Goal: Task Accomplishment & Management: Manage account settings

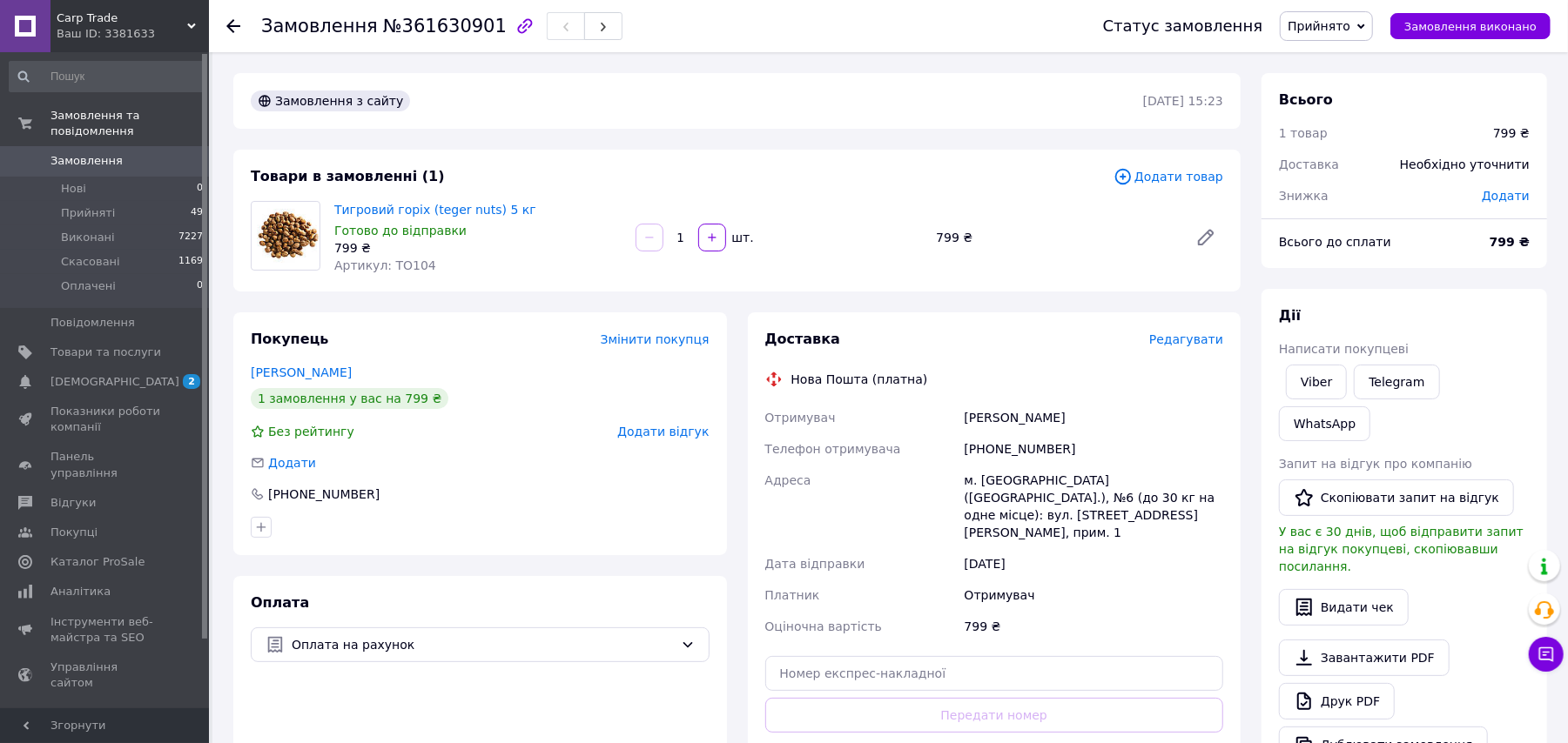
click at [1149, 172] on span "Додати товар" at bounding box center [1169, 176] width 110 height 19
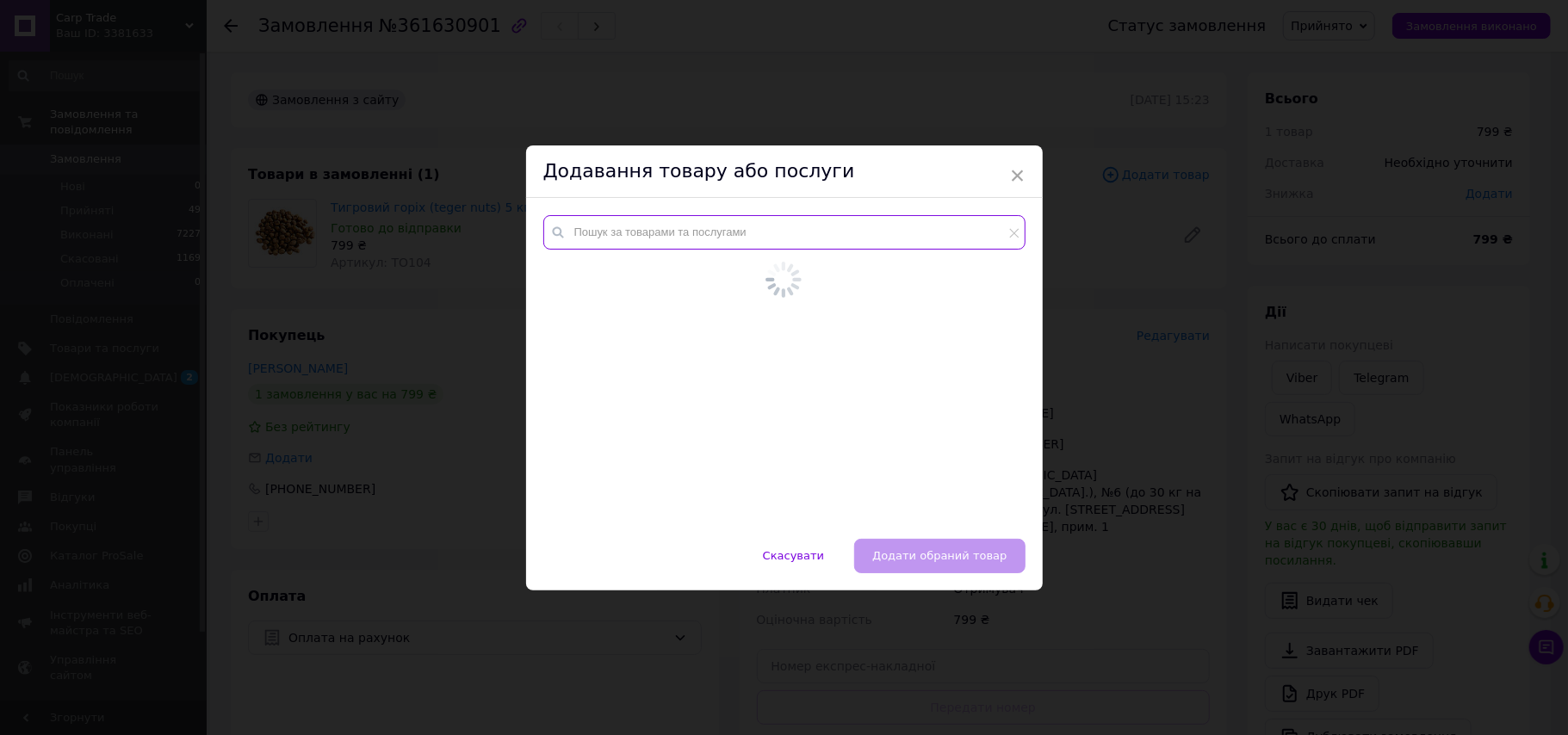
click at [752, 236] on input "text" at bounding box center [784, 232] width 482 height 35
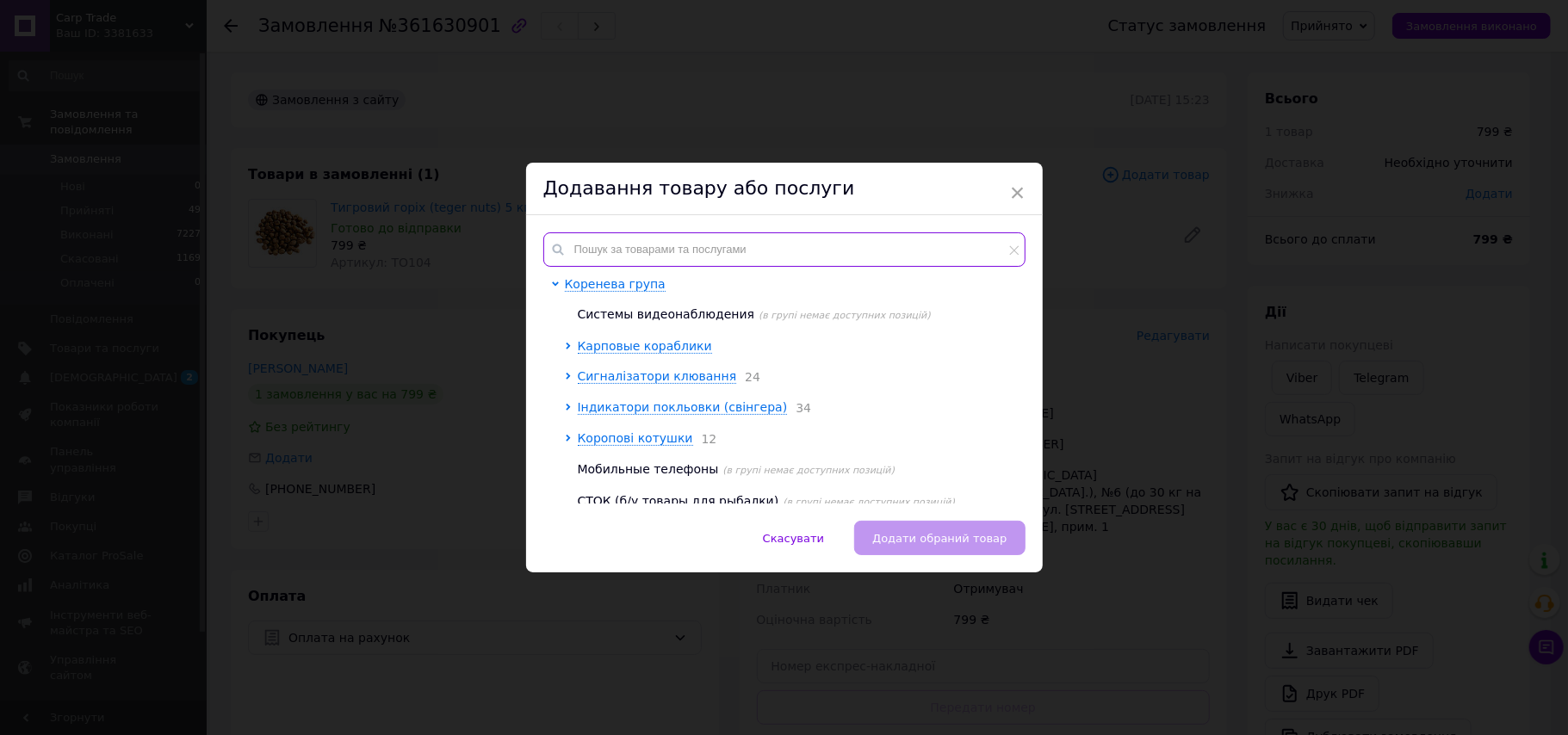
type input "т"
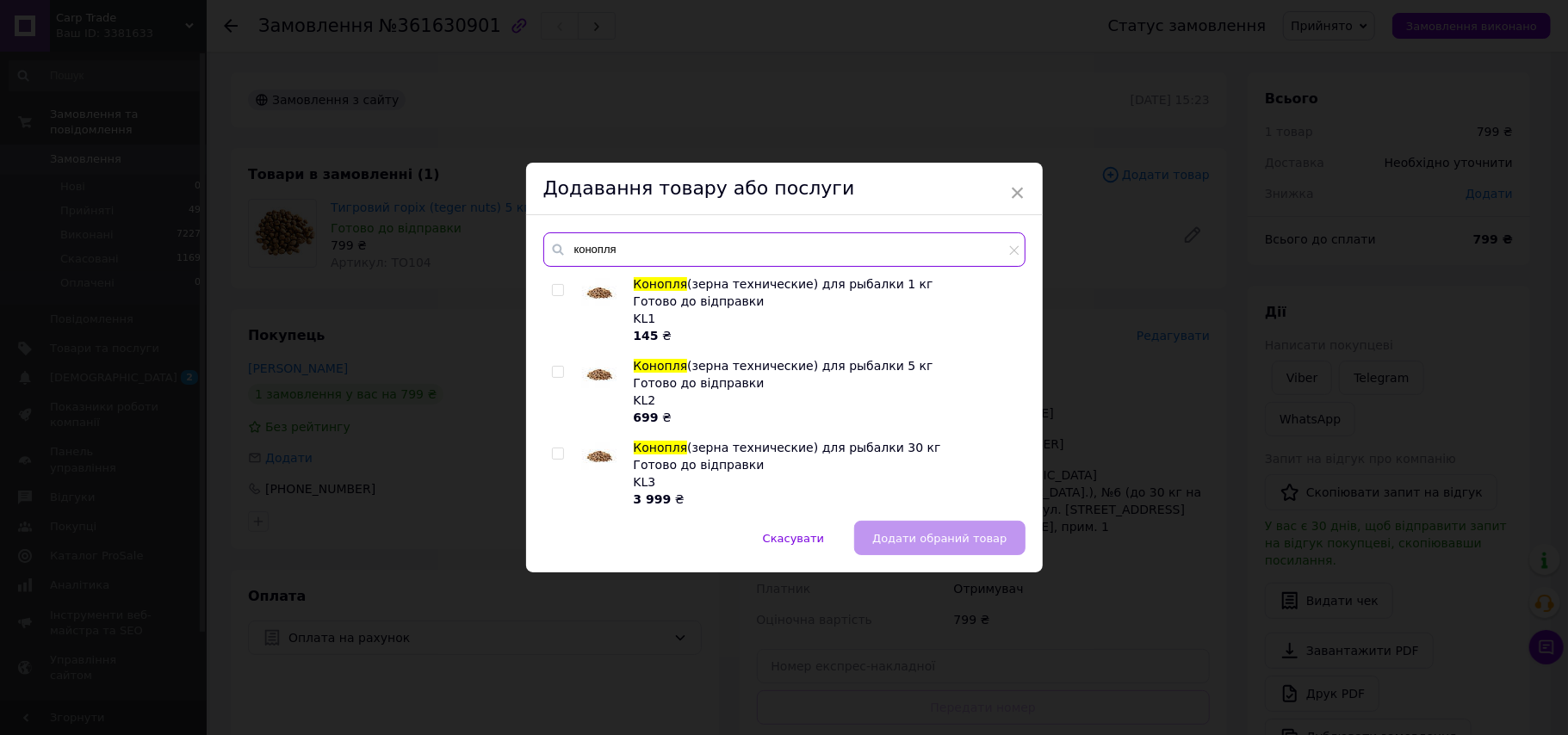
type input "конопля"
click at [552, 374] on input "checkbox" at bounding box center [557, 372] width 11 height 11
checkbox input "true"
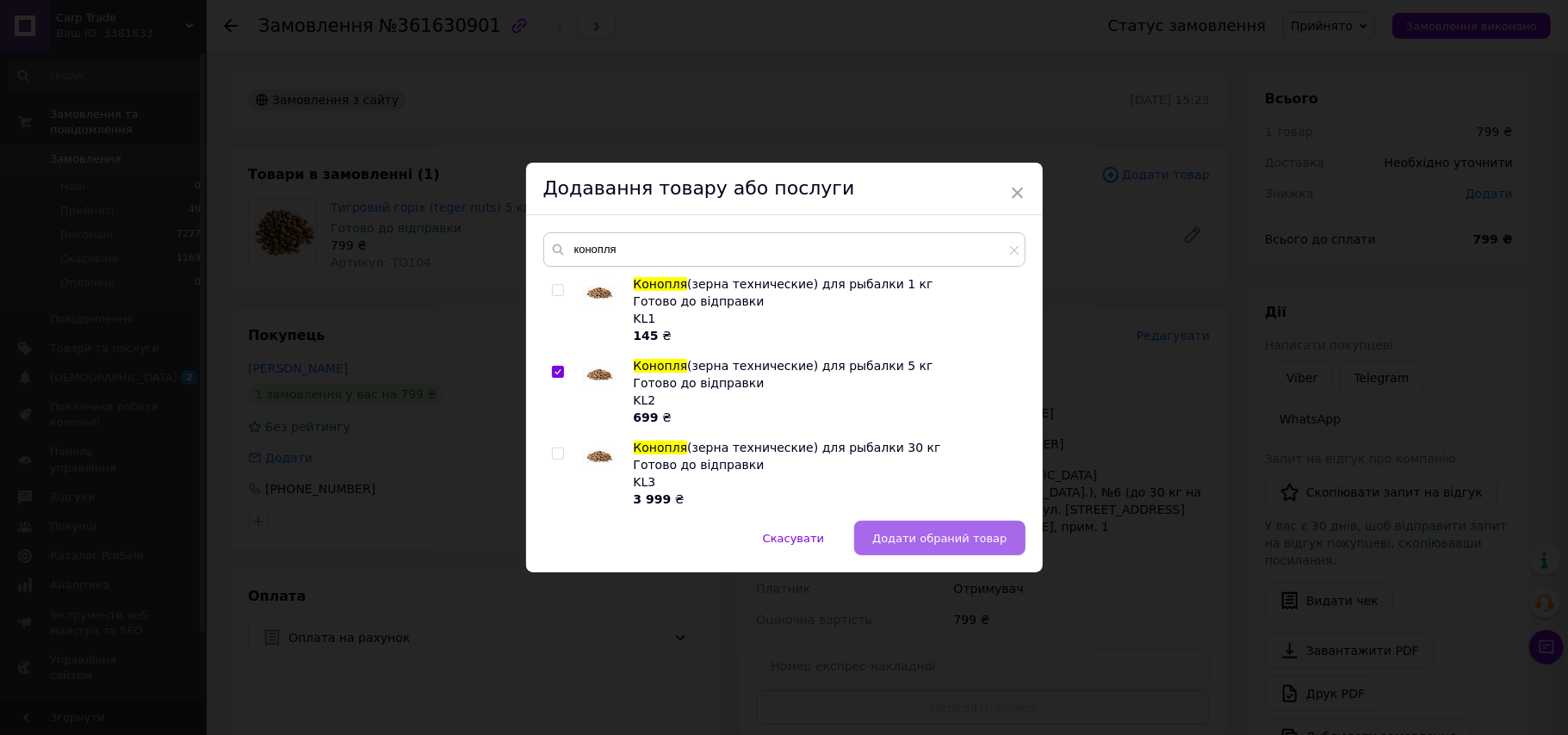
click at [930, 548] on button "Додати обраний товар" at bounding box center [939, 538] width 170 height 35
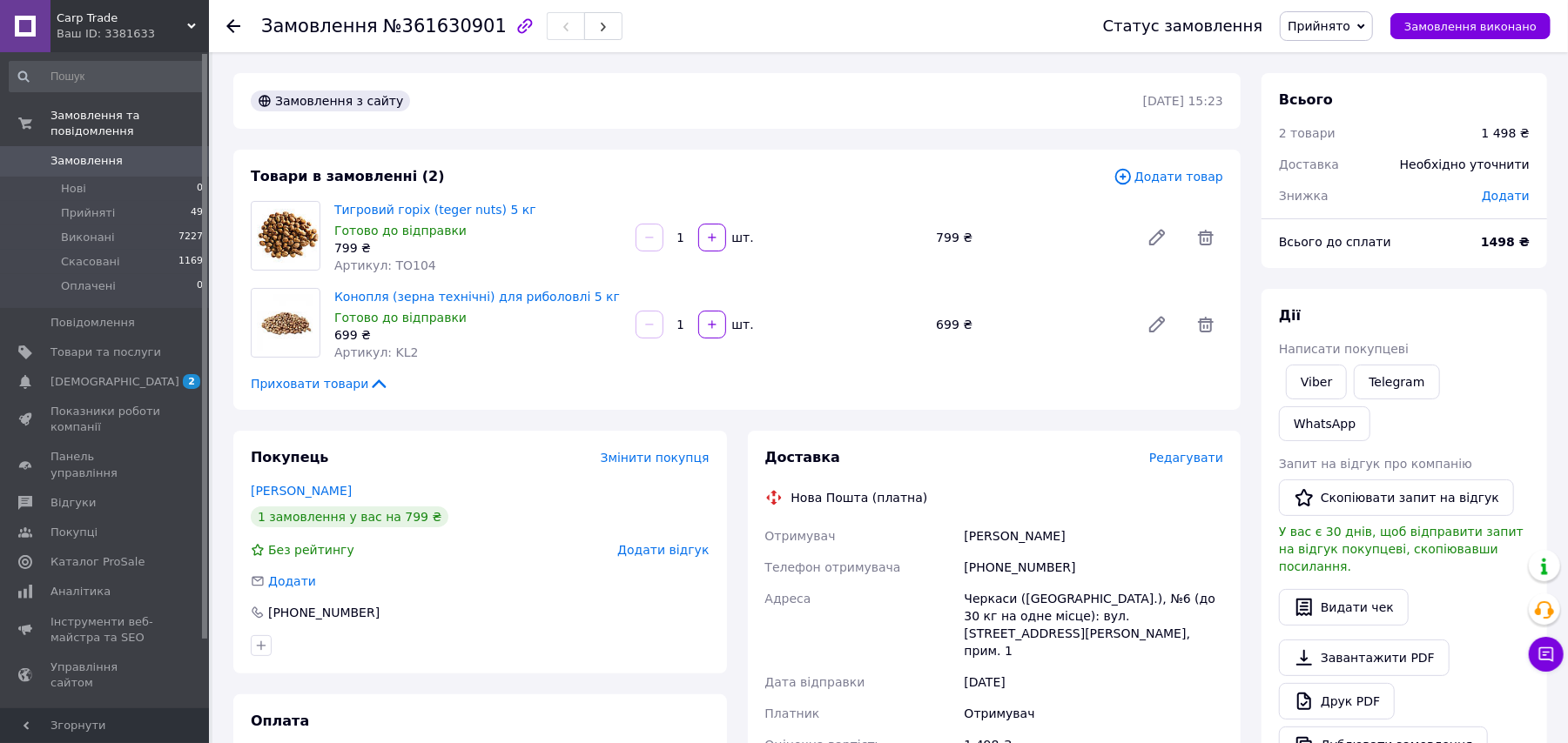
scroll to position [116, 0]
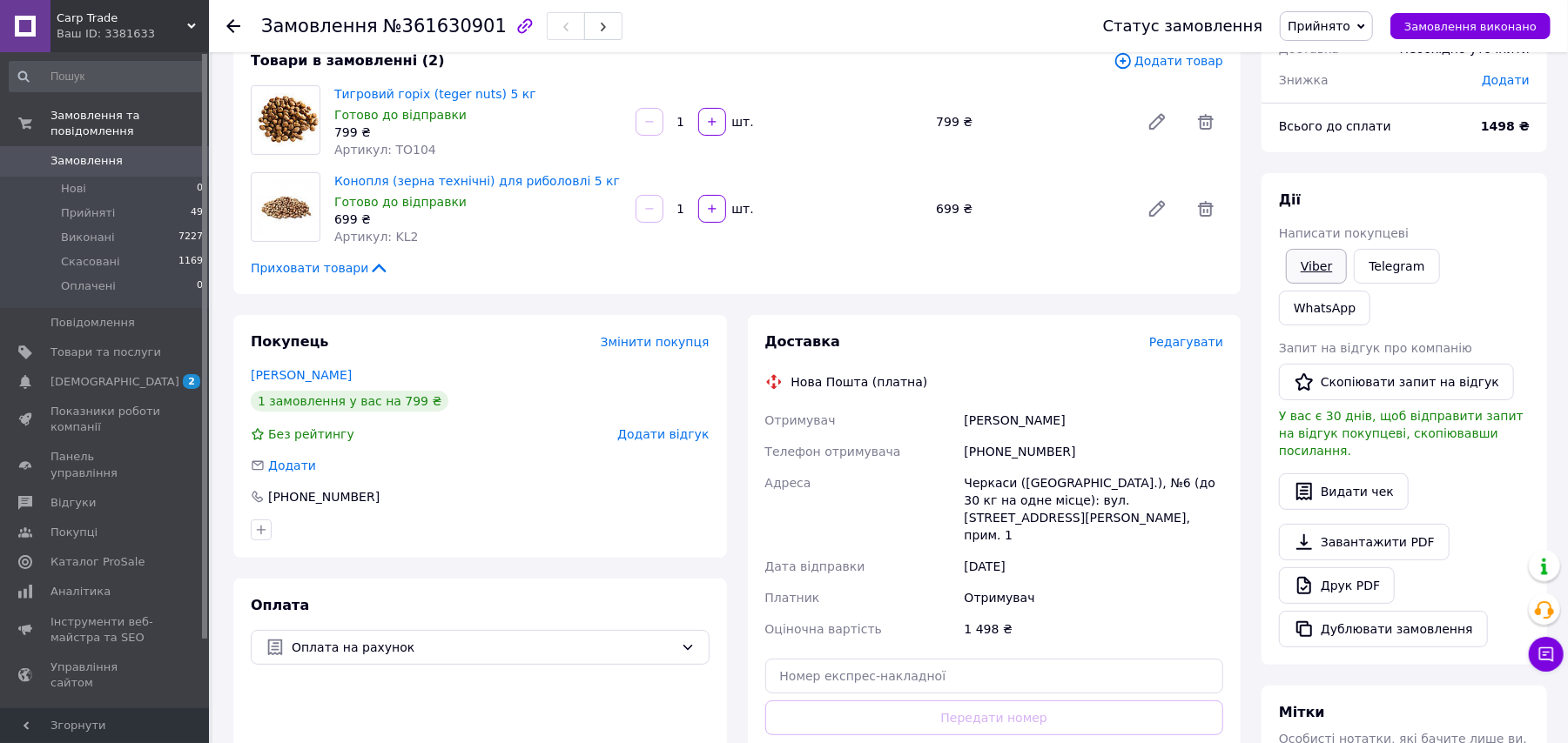
click at [1295, 265] on link "Viber" at bounding box center [1316, 266] width 61 height 35
click at [1318, 263] on link "Viber" at bounding box center [1316, 266] width 61 height 35
drag, startPoint x: 514, startPoint y: 89, endPoint x: 333, endPoint y: 84, distance: 181.1
click at [333, 84] on div "Тигровий горіх (teger nuts) 5 кг Готово до відправки 799 ₴ Артикул: ТО104" at bounding box center [478, 122] width 301 height 80
copy link "Тигровий горіх (teger nuts) 5 кг"
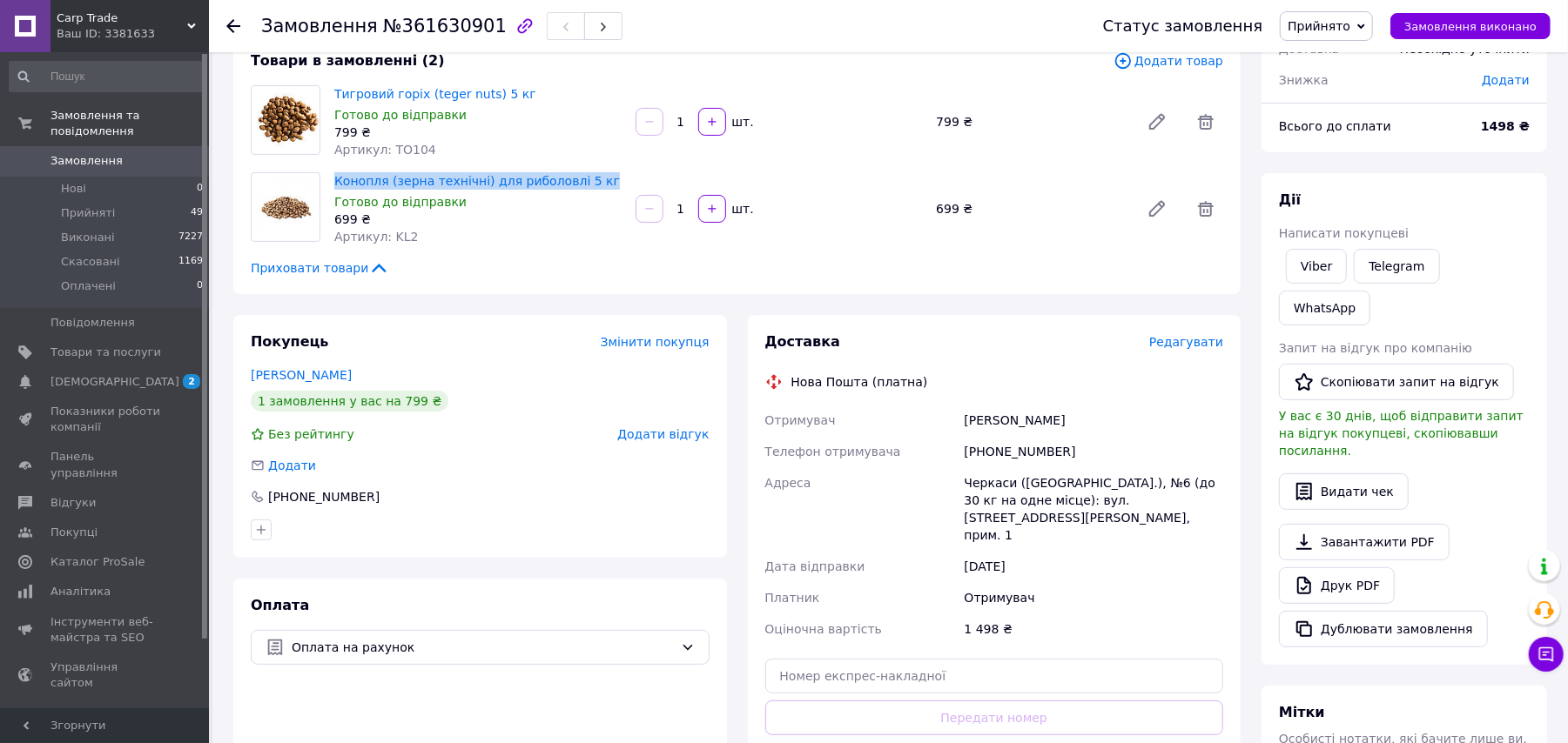
drag, startPoint x: 601, startPoint y: 182, endPoint x: 332, endPoint y: 181, distance: 269.0
click at [332, 181] on div "Конопля (зерна технічні) для риболовлі 5 кг Готово до відправки 699 ₴ Артикул: …" at bounding box center [478, 209] width 301 height 80
copy link "Конопля (зерна технічні) для риболовлі 5 кг"
click at [541, 304] on div "Замовлення з сайту 12.09.2025 | 15:23 Товари в замовленні (2) Додати товар Тигр…" at bounding box center [736, 521] width 1028 height 1129
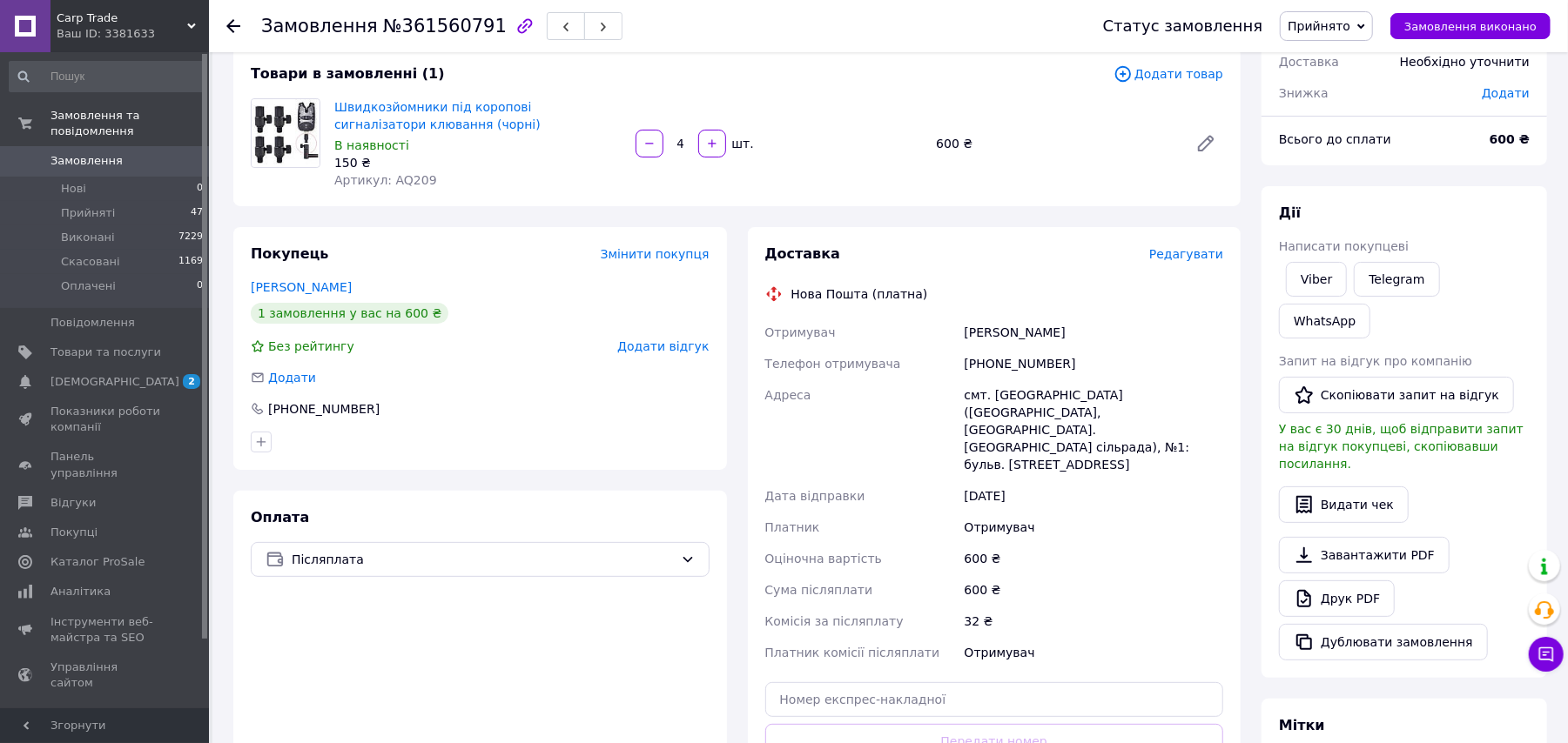
scroll to position [231, 0]
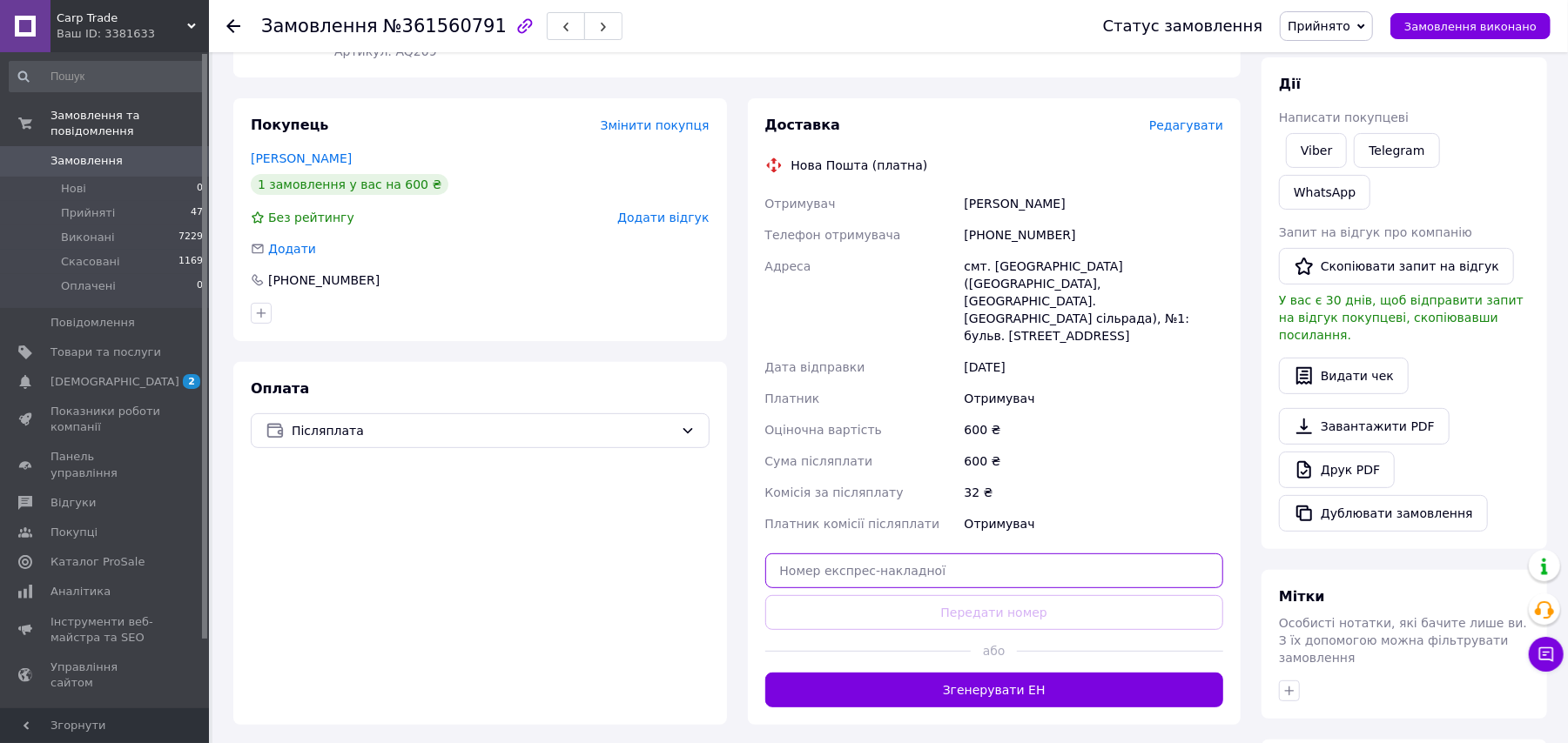
click at [929, 554] on input "text" at bounding box center [994, 571] width 459 height 35
paste input "59001453475453"
type input "59001453475453"
click at [941, 595] on button "Передати номер" at bounding box center [994, 613] width 459 height 35
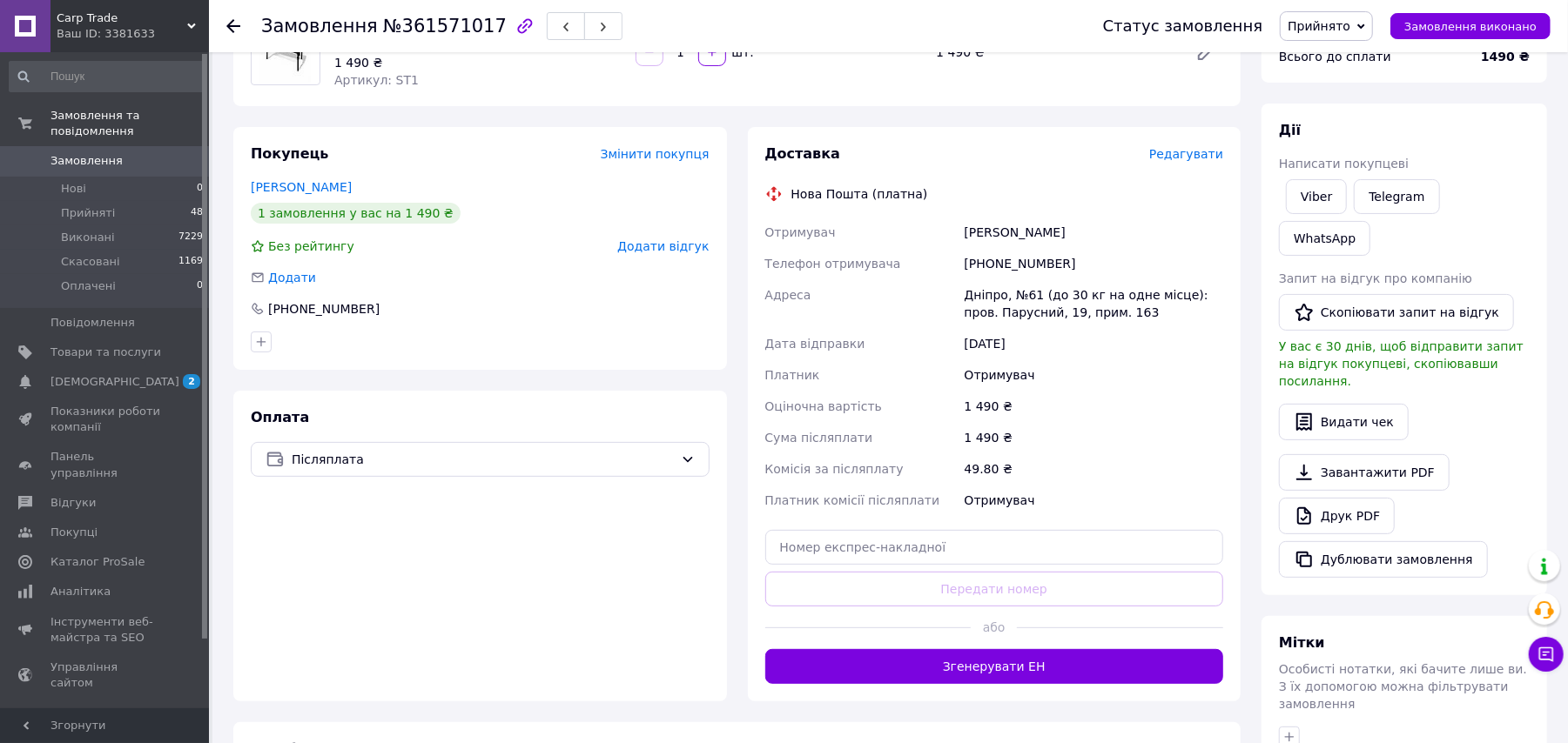
scroll to position [221, 0]
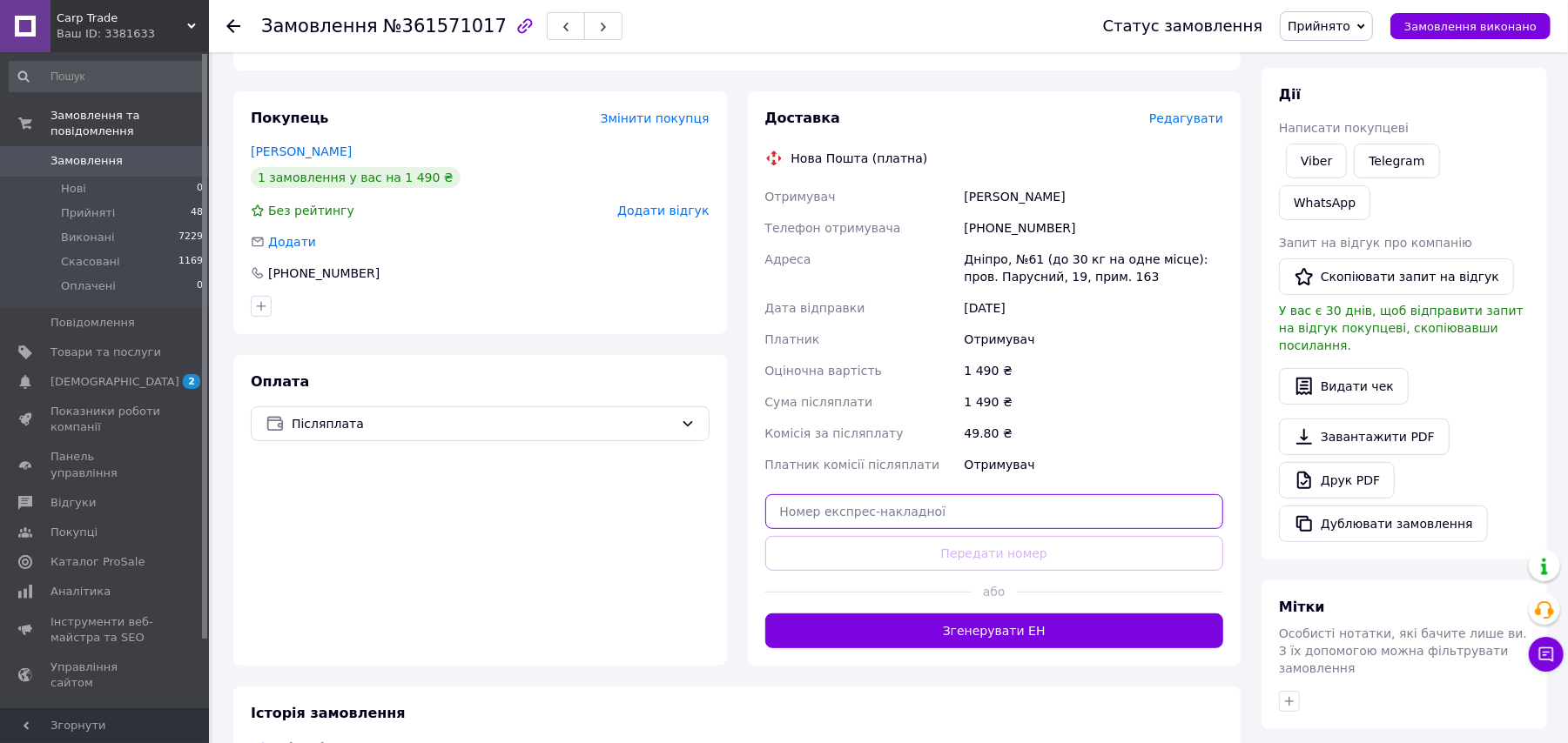
click at [866, 508] on input "text" at bounding box center [994, 512] width 459 height 35
paste input "59001453482423"
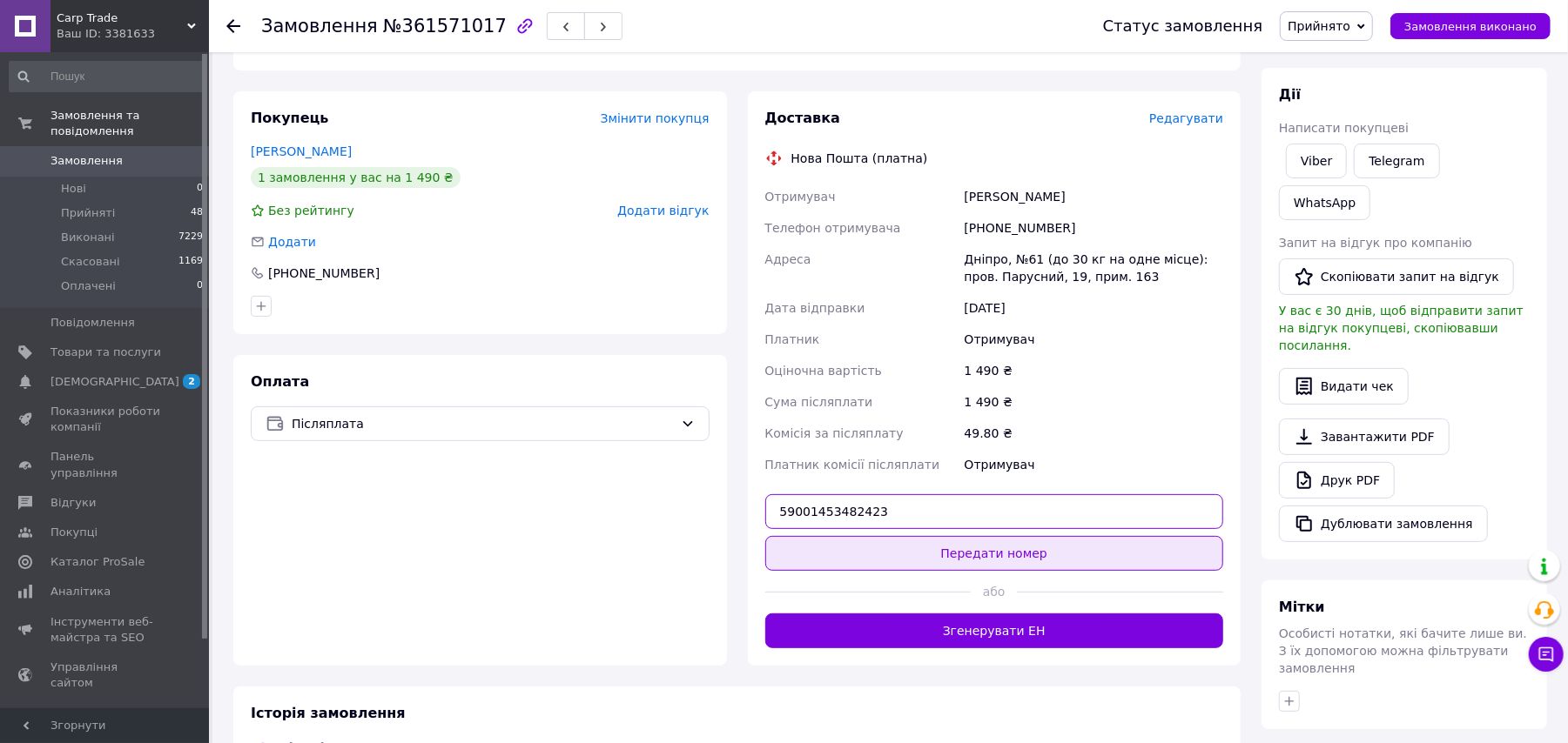
type input "59001453482423"
click at [868, 552] on button "Передати номер" at bounding box center [994, 554] width 459 height 35
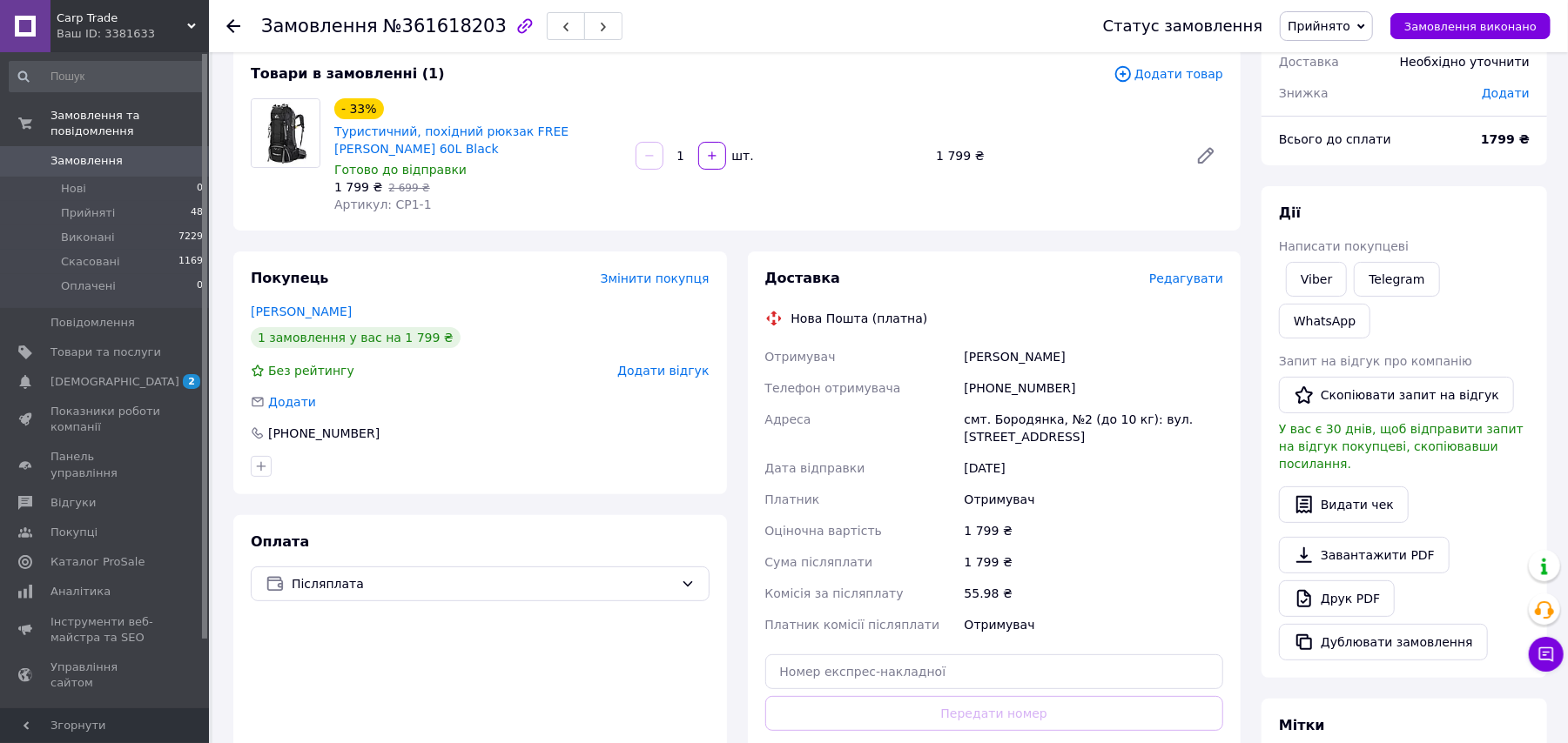
scroll to position [348, 0]
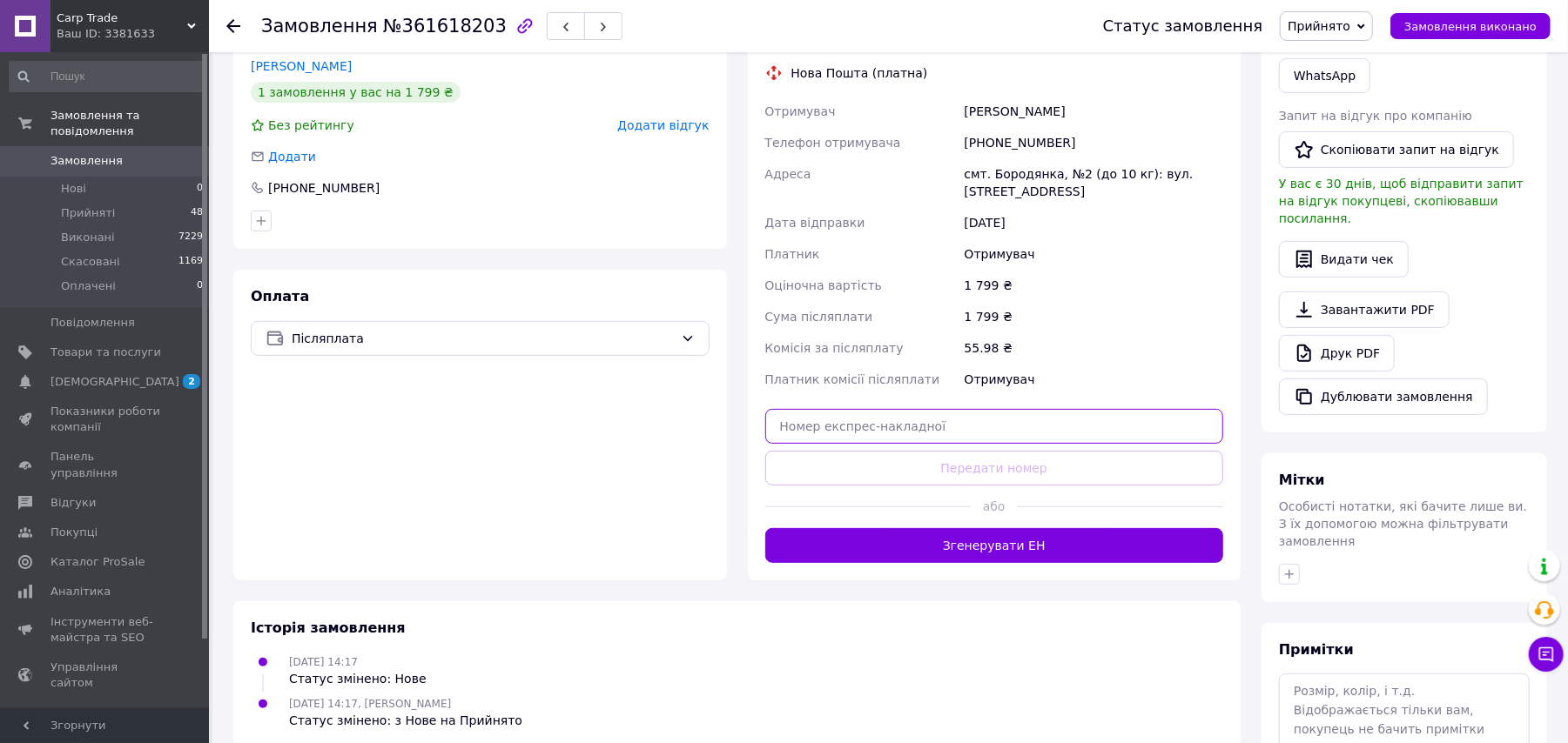
click at [820, 433] on input "text" at bounding box center [994, 426] width 459 height 35
paste input "59001453651477"
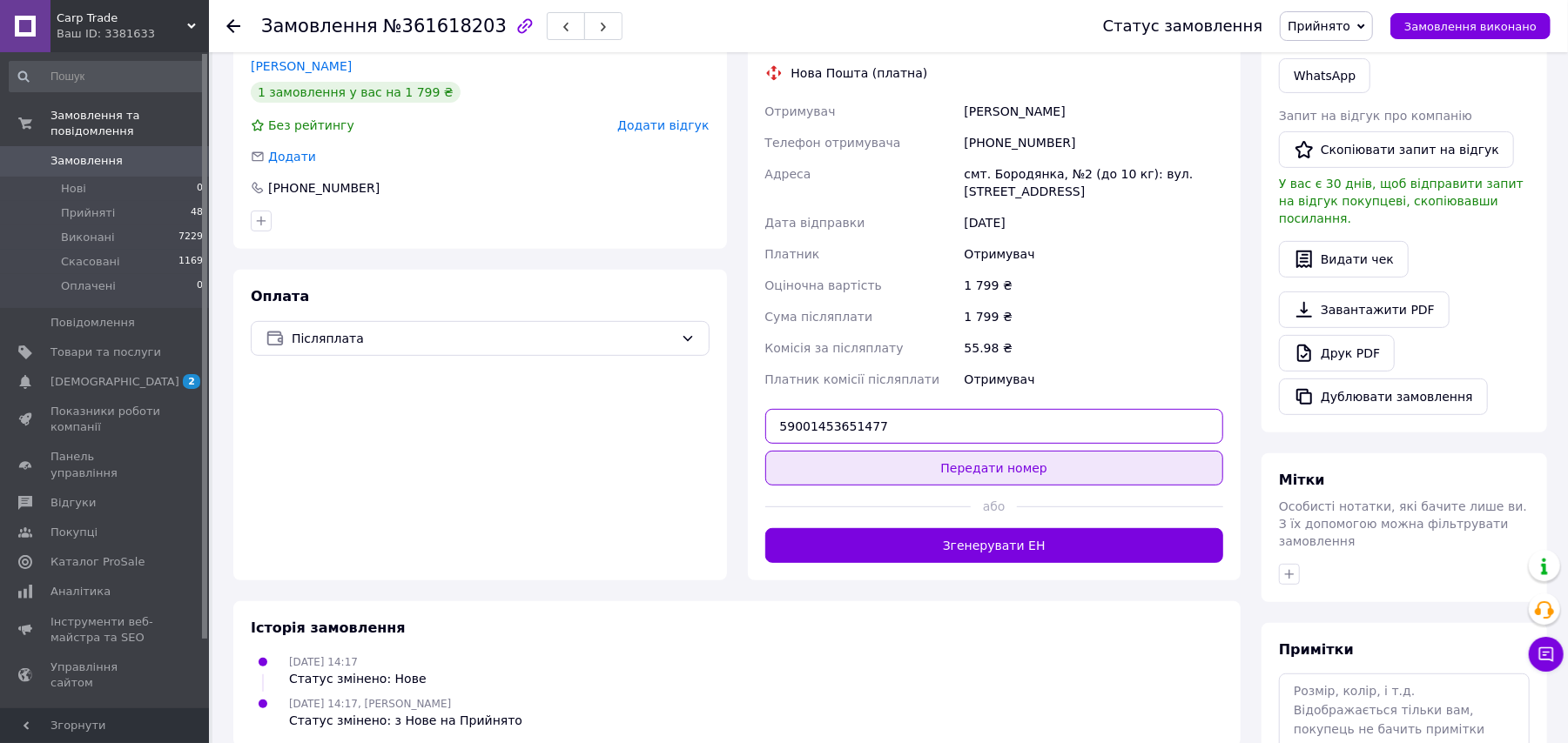
type input "59001453651477"
click at [847, 463] on button "Передати номер" at bounding box center [994, 468] width 459 height 35
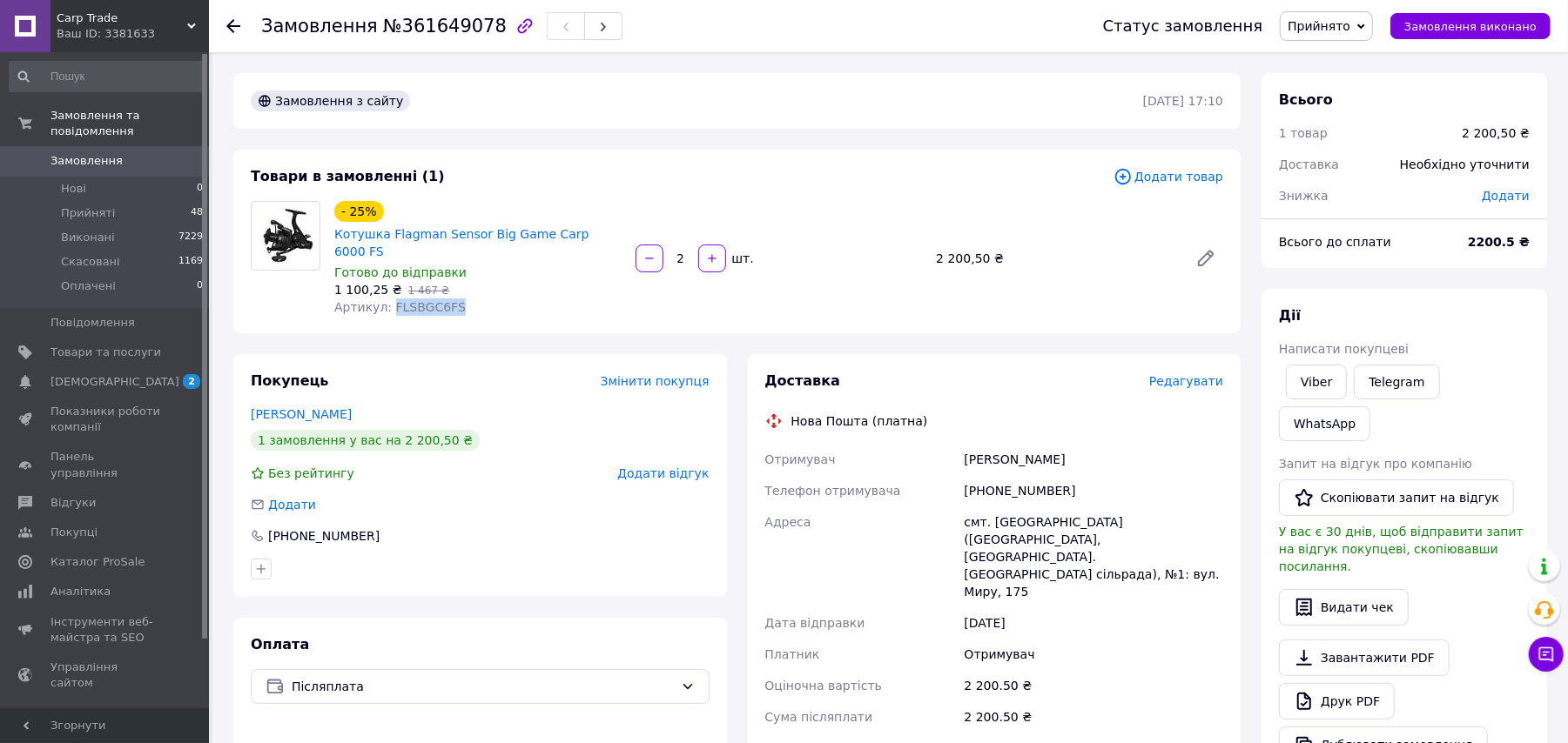
drag, startPoint x: 454, startPoint y: 296, endPoint x: 386, endPoint y: 287, distance: 68.6
click at [386, 299] on div "Артикул: FLSBGC6FS" at bounding box center [478, 307] width 287 height 17
copy span "FLSBGC6FS"
click at [1315, 380] on link "Viber" at bounding box center [1316, 382] width 61 height 35
drag, startPoint x: 604, startPoint y: 235, endPoint x: 331, endPoint y: 240, distance: 273.0
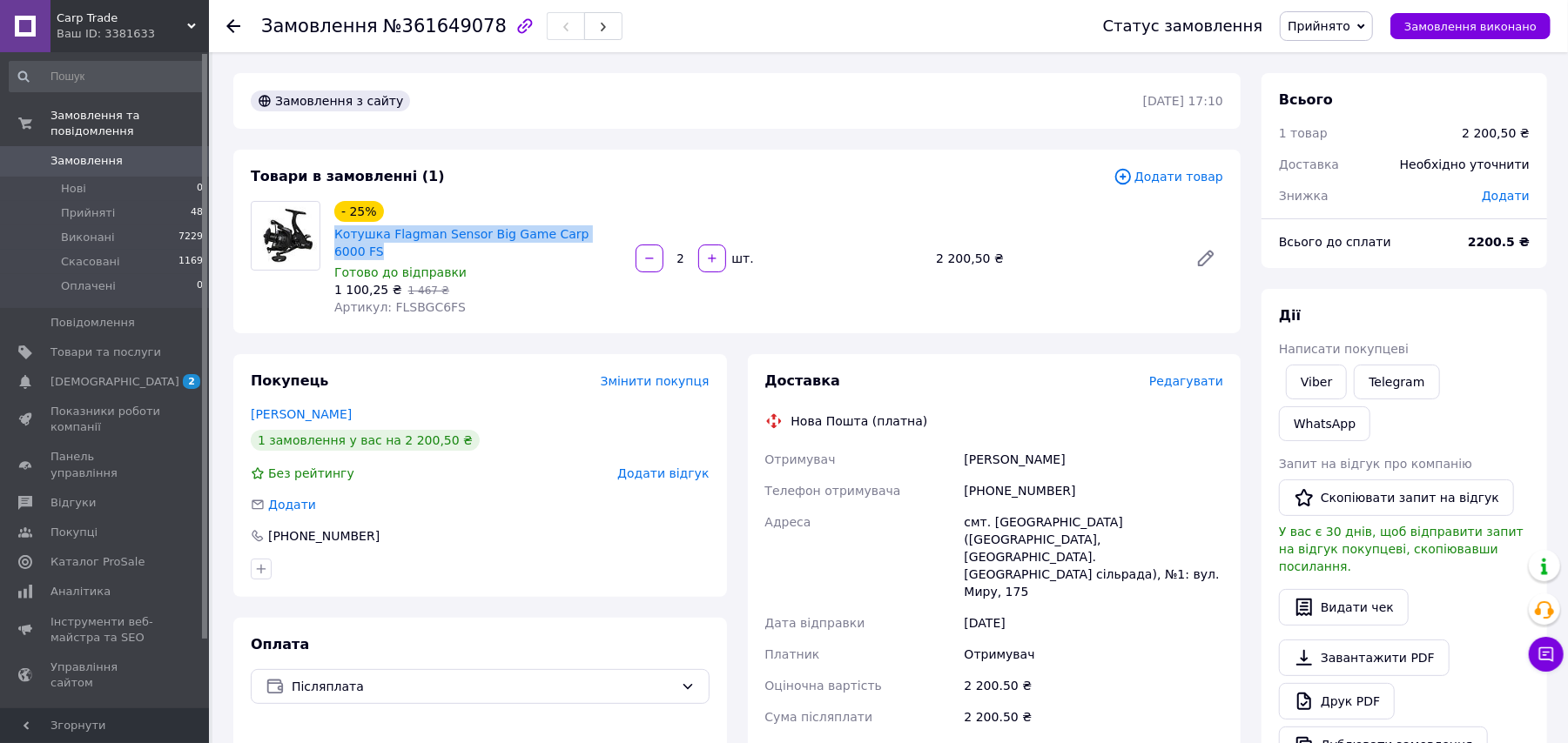
click at [331, 240] on div "- 25% Котушка Flagman Sensor Big Game Carp 6000 FS Готово до відправки 1 100,25…" at bounding box center [478, 258] width 301 height 122
copy link "Котушка Flagman Sensor Big Game Carp 6000 FS"
click at [777, 78] on div "Замовлення з сайту 12.09.2025 | 17:10" at bounding box center [736, 101] width 1007 height 56
click at [1331, 24] on span "Прийнято" at bounding box center [1319, 26] width 63 height 14
click at [1331, 86] on li "Скасовано" at bounding box center [1326, 87] width 92 height 26
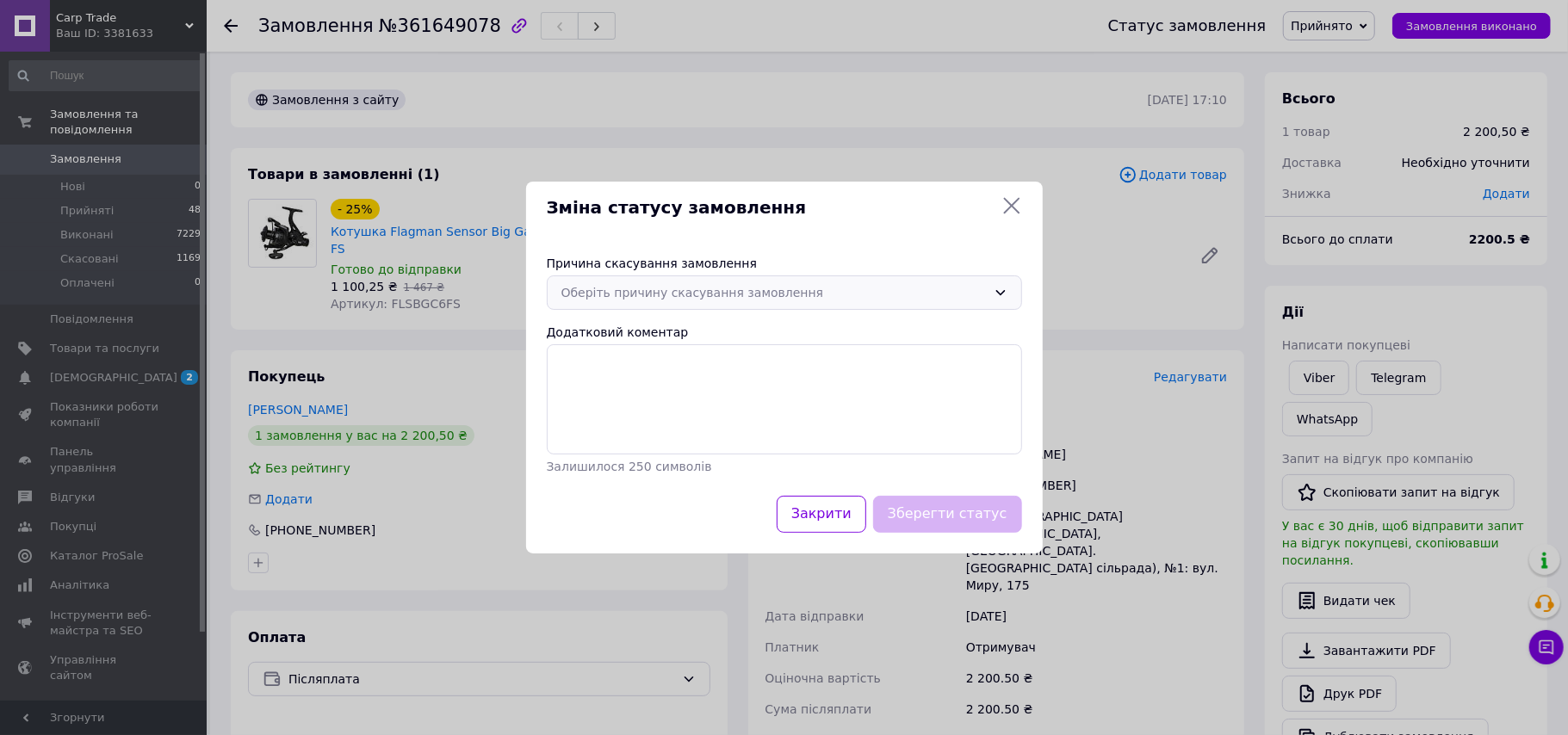
click at [734, 296] on div "Оберіть причину скасування замовлення" at bounding box center [774, 293] width 425 height 19
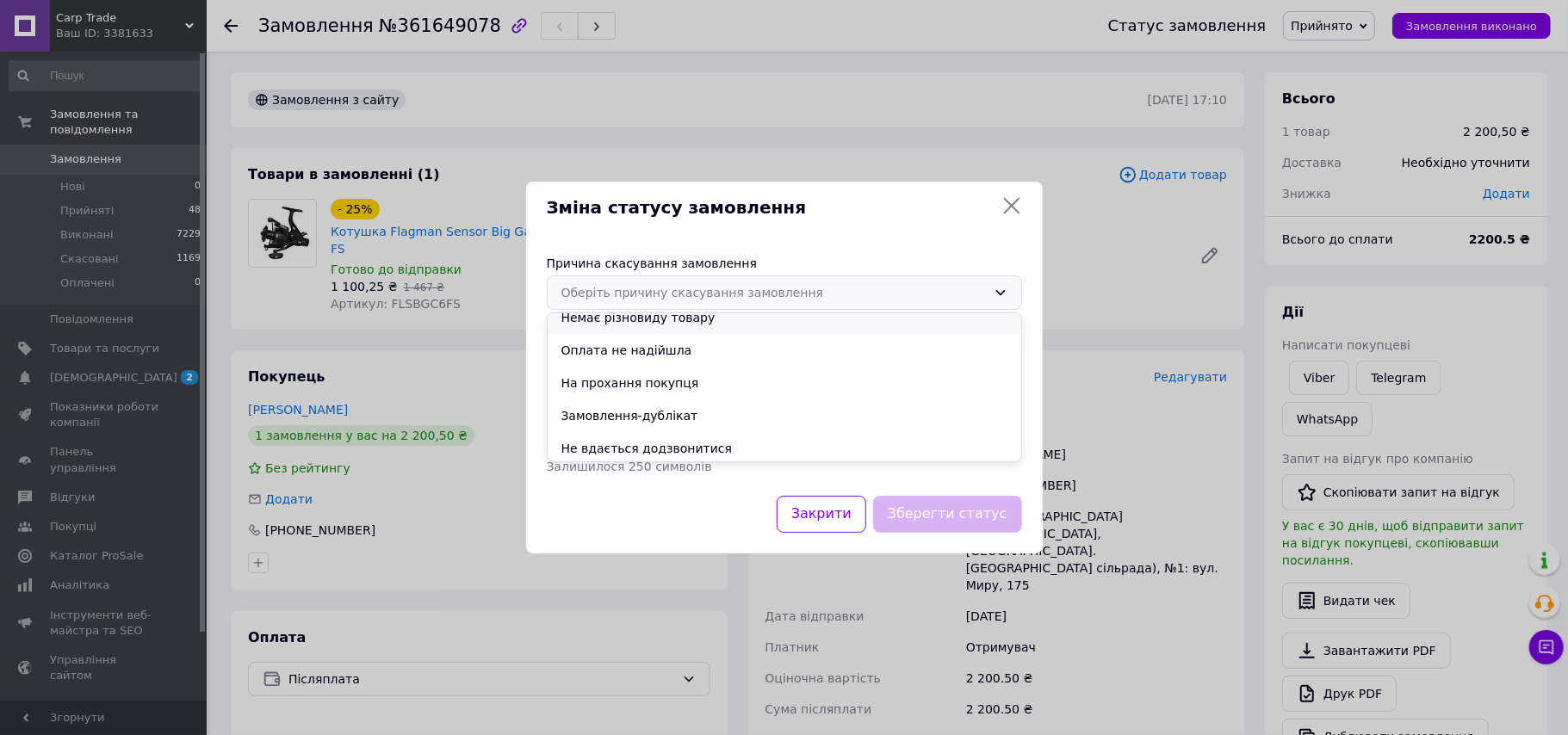
scroll to position [80, 0]
click at [686, 350] on li "На прохання покупця" at bounding box center [784, 348] width 473 height 33
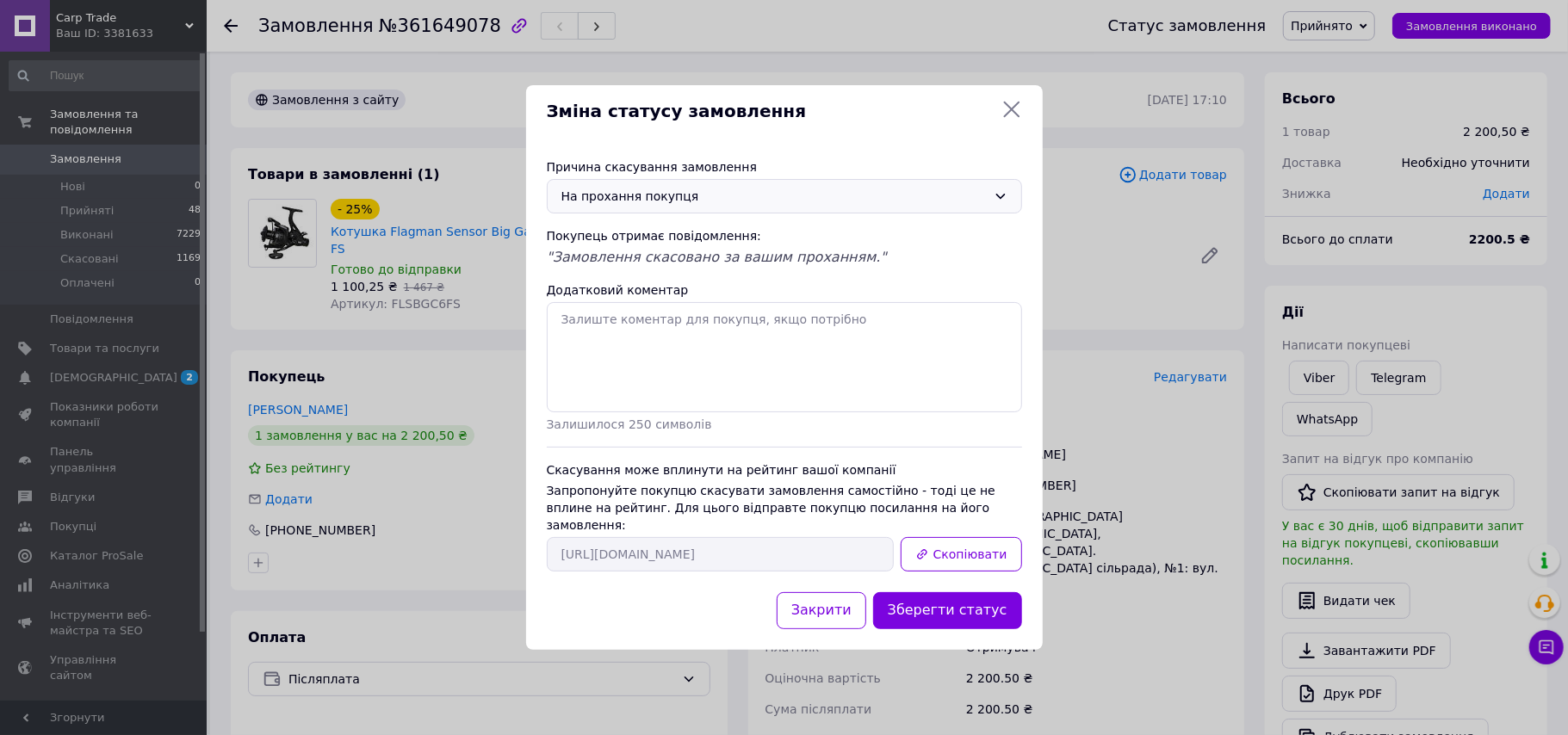
click at [649, 206] on div "На прохання покупця" at bounding box center [774, 196] width 425 height 19
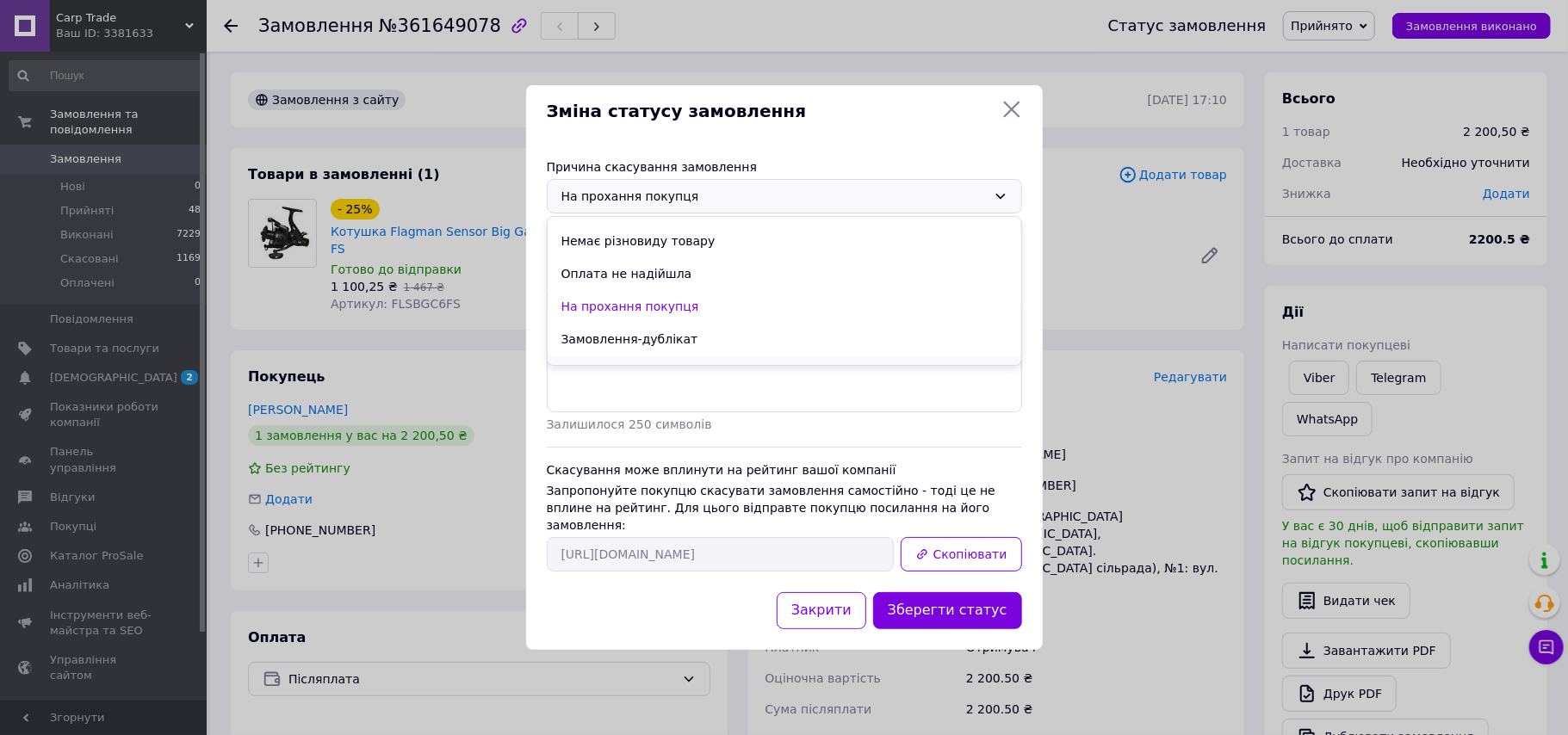
scroll to position [0, 0]
click at [654, 249] on li "Немає в наявності" at bounding box center [784, 233] width 473 height 33
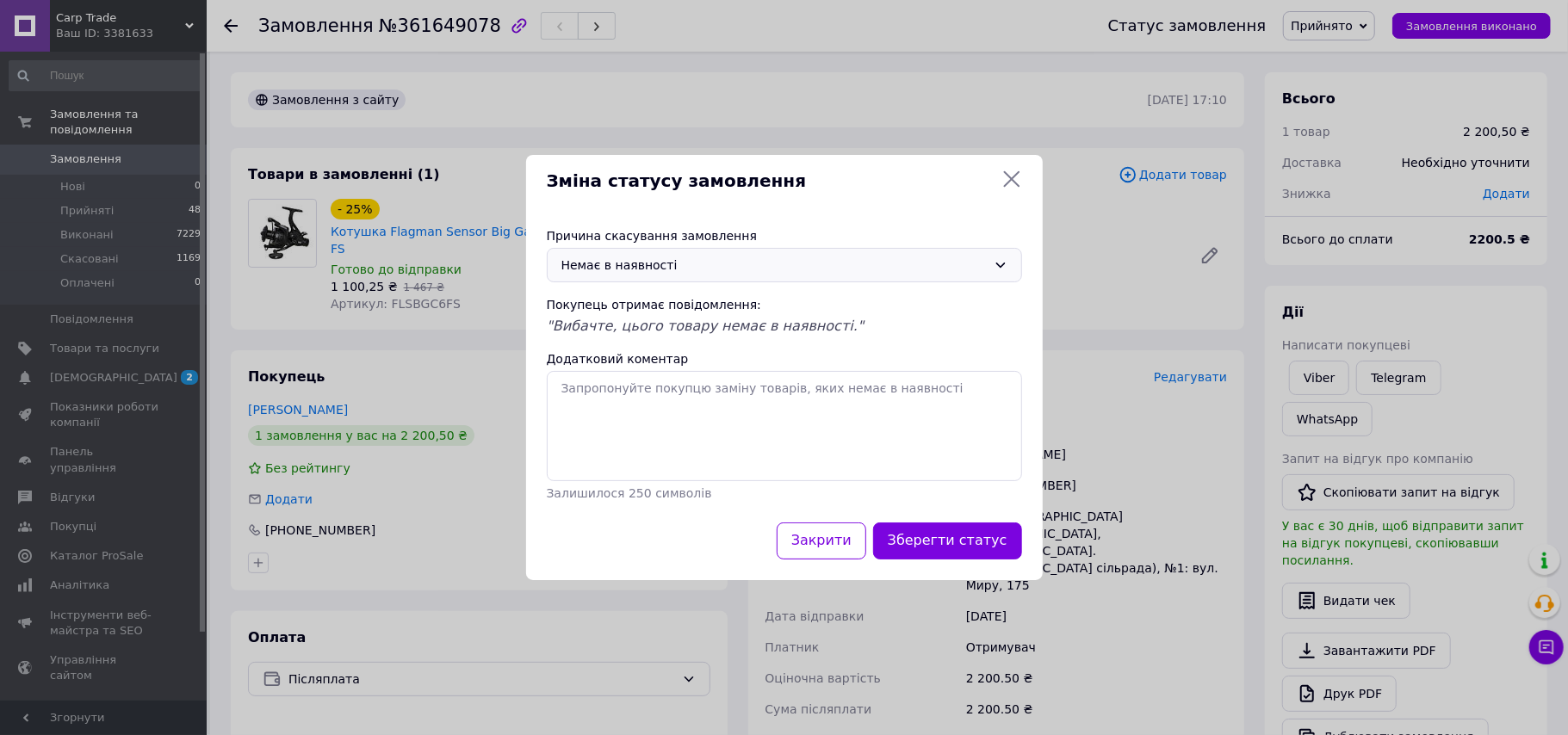
click at [724, 270] on div "Немає в наявності" at bounding box center [774, 265] width 425 height 19
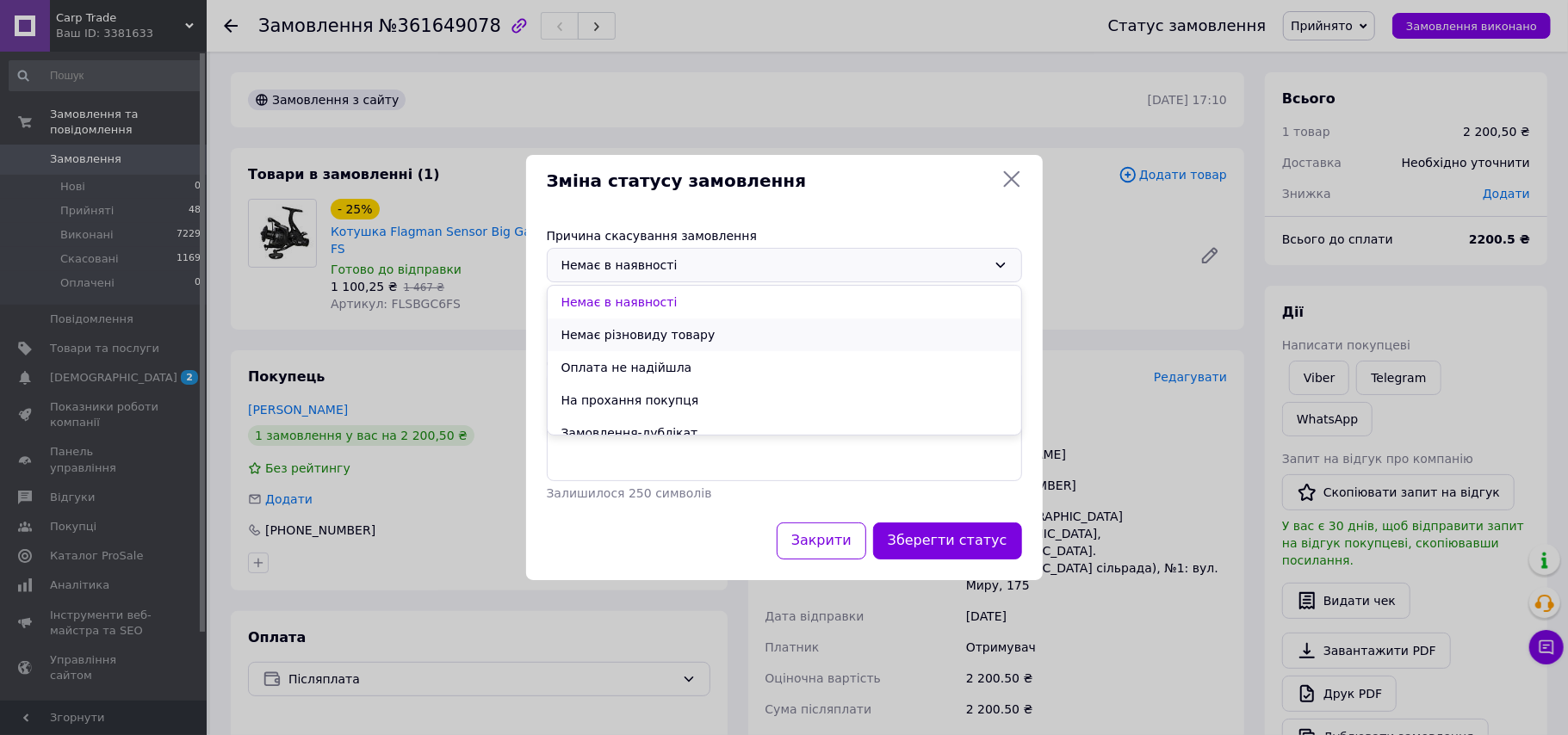
click at [721, 338] on li "Немає різновиду товару" at bounding box center [784, 335] width 473 height 33
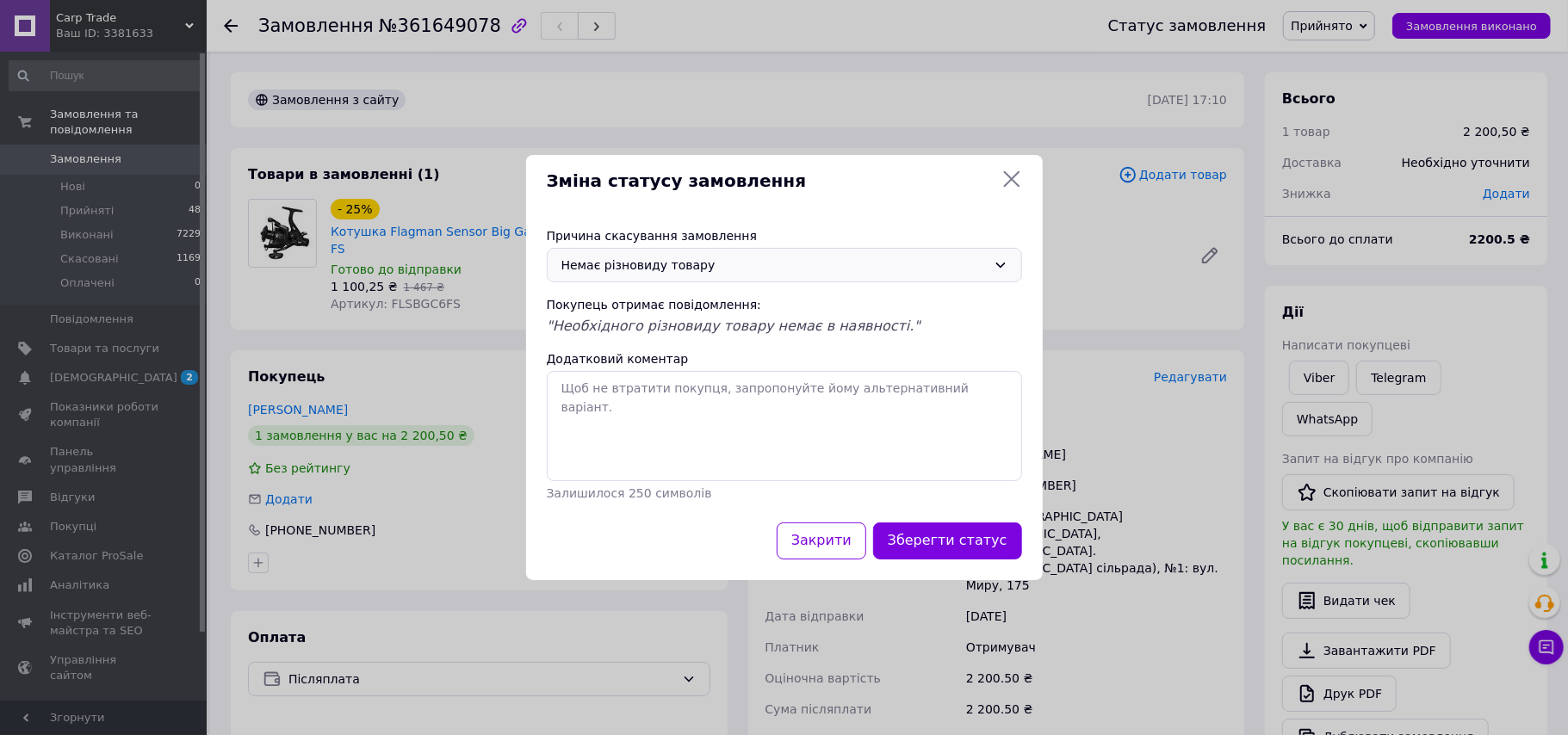
click at [708, 280] on div "Немає різновиду товару" at bounding box center [784, 265] width 475 height 35
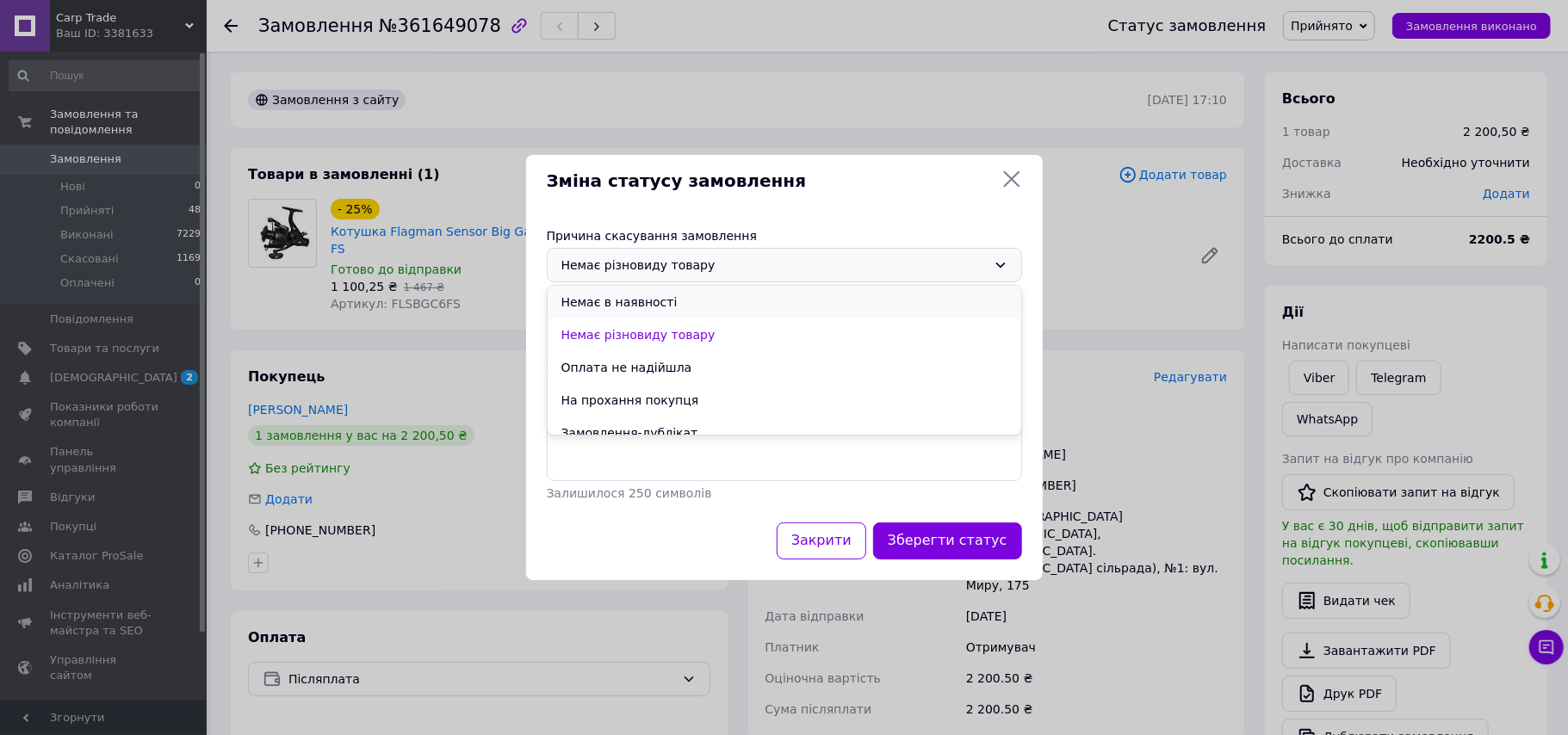
click at [672, 307] on li "Немає в наявності" at bounding box center [784, 302] width 473 height 33
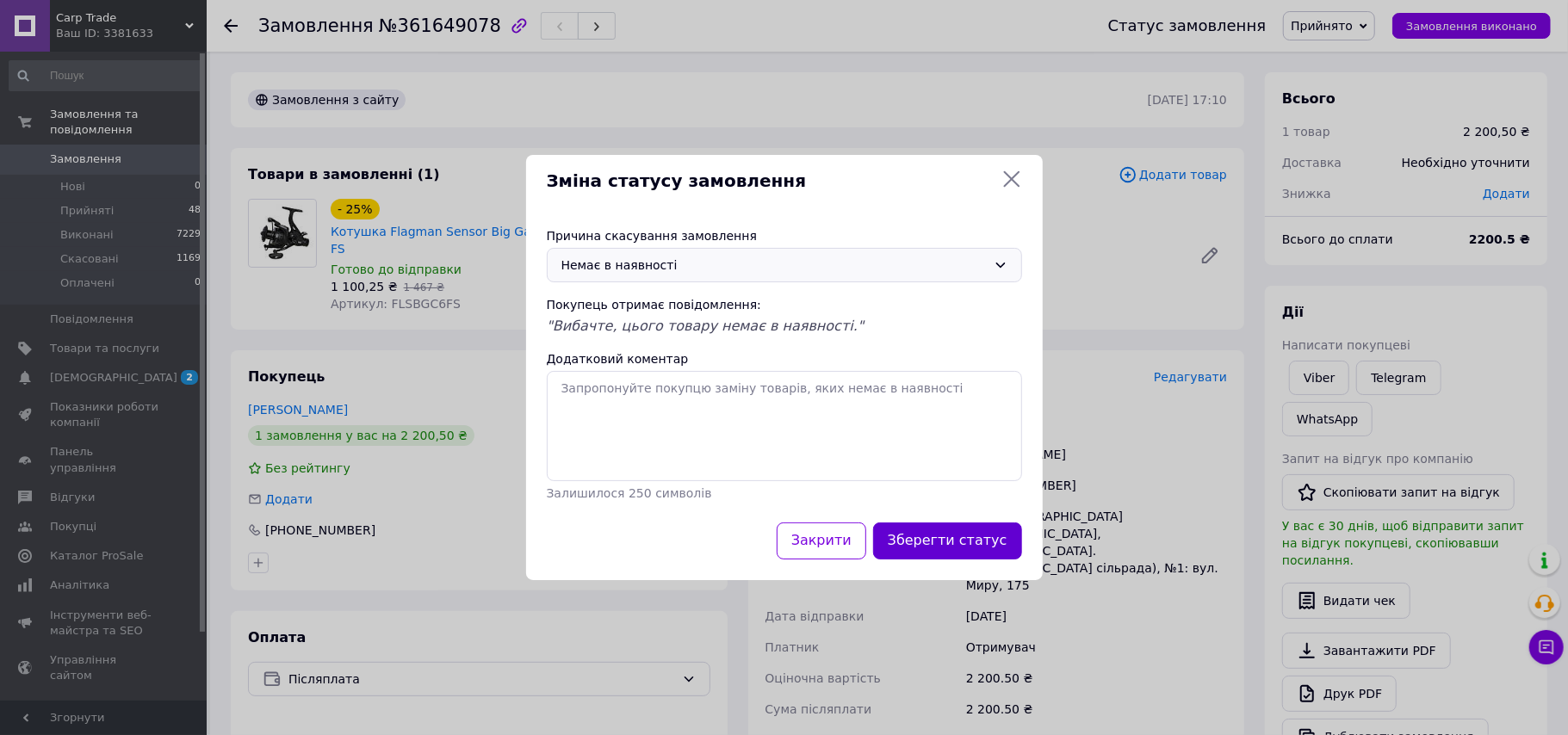
click at [966, 544] on button "Зберегти статус" at bounding box center [948, 541] width 149 height 37
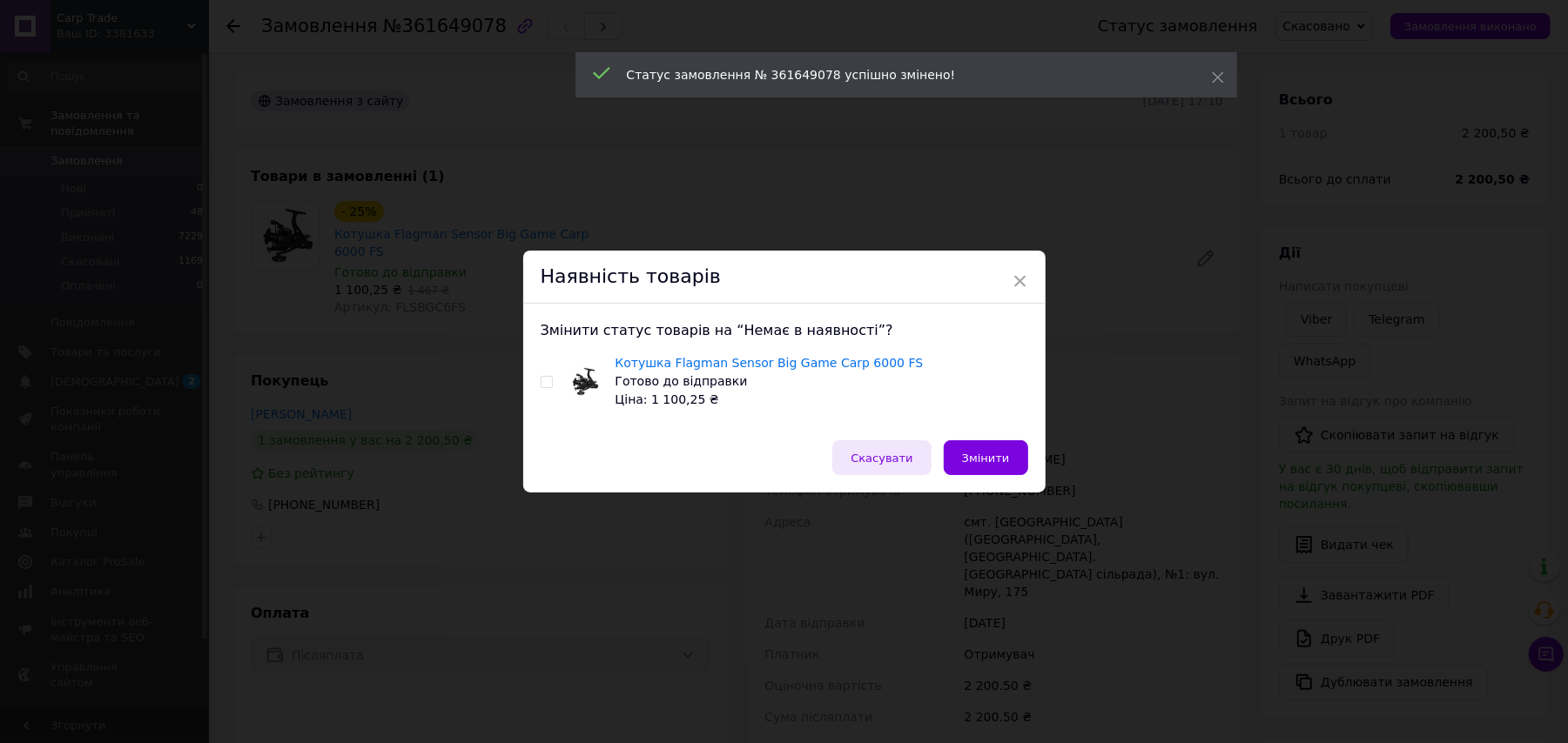
click at [906, 457] on span "Скасувати" at bounding box center [881, 457] width 62 height 13
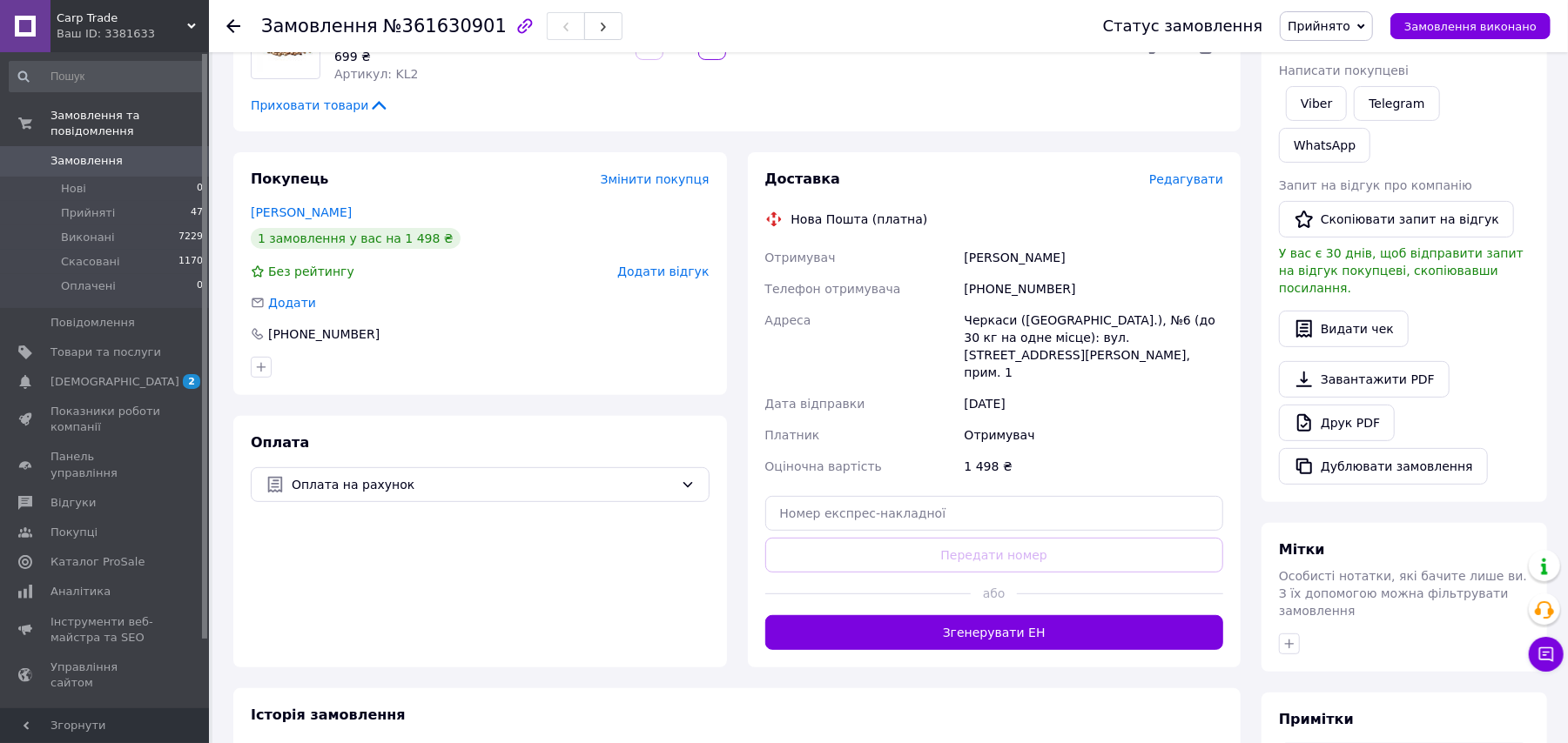
scroll to position [348, 0]
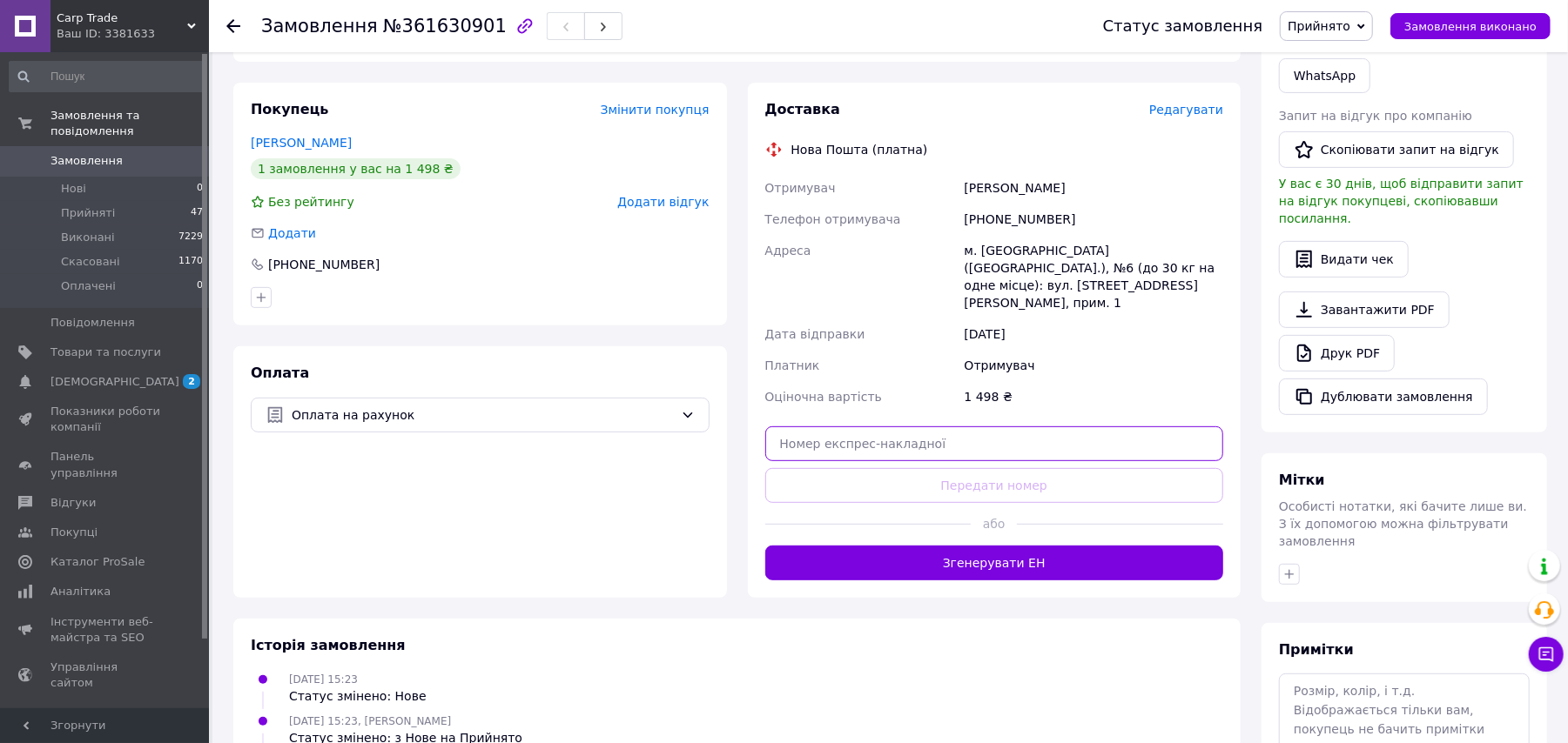
click at [801, 426] on input "text" at bounding box center [994, 444] width 459 height 35
paste input "59001453783014"
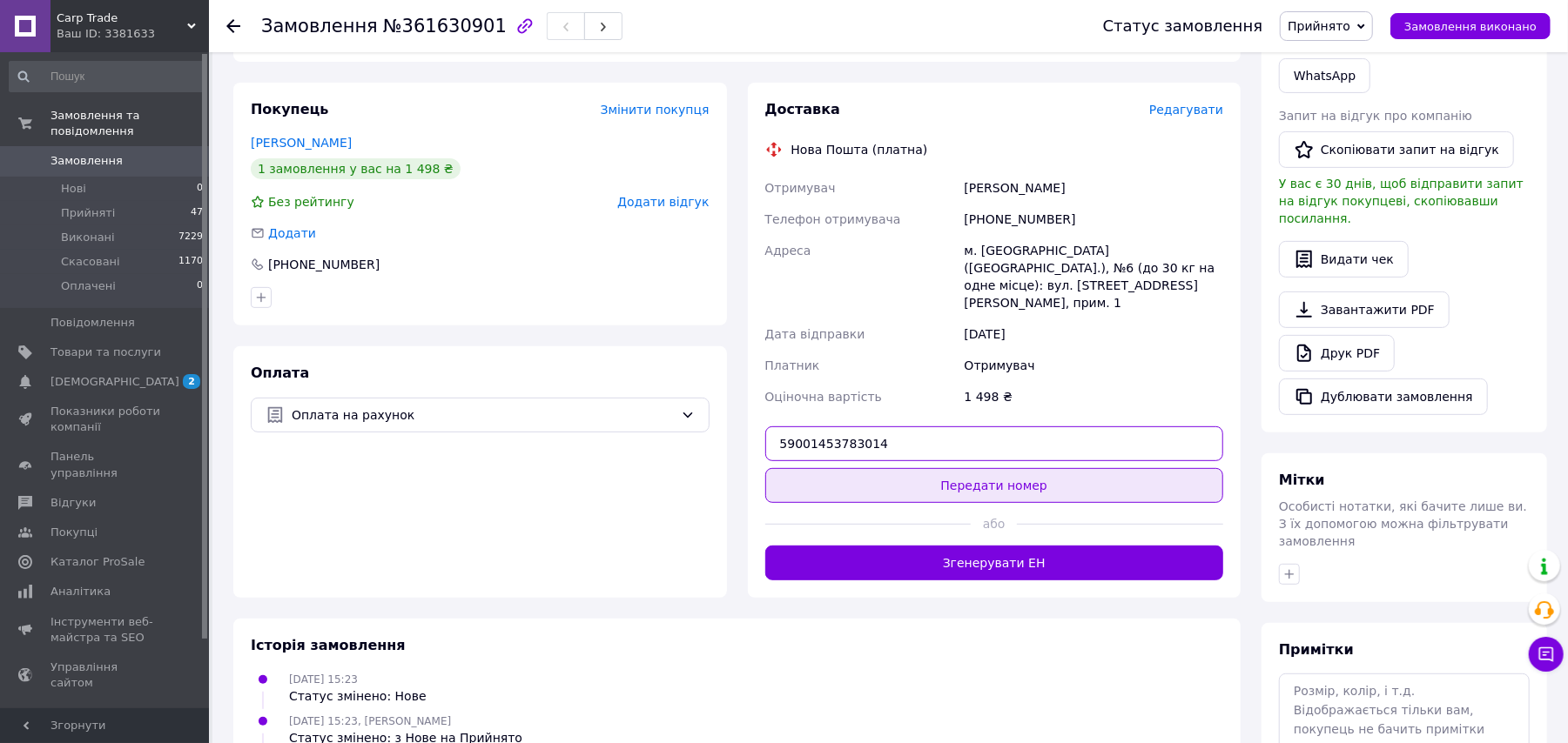
type input "59001453783014"
click at [843, 468] on button "Передати номер" at bounding box center [994, 485] width 459 height 35
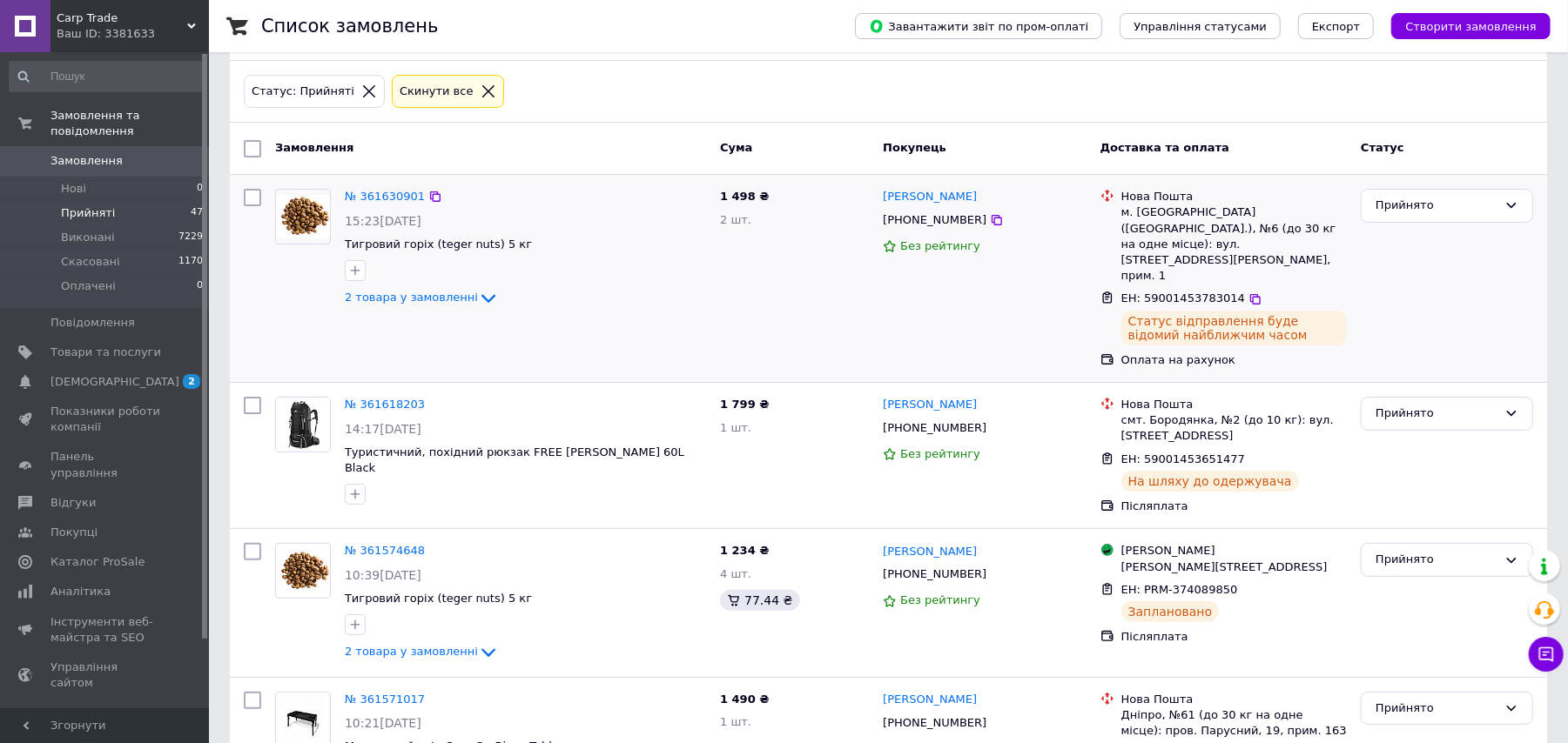
scroll to position [116, 0]
